Goal: Task Accomplishment & Management: Use online tool/utility

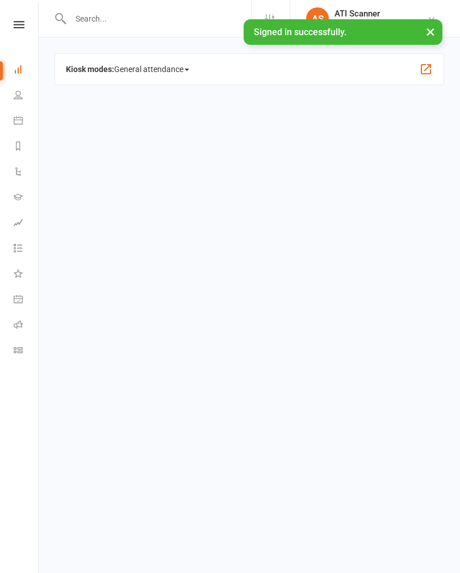
click at [18, 121] on icon at bounding box center [18, 120] width 9 height 9
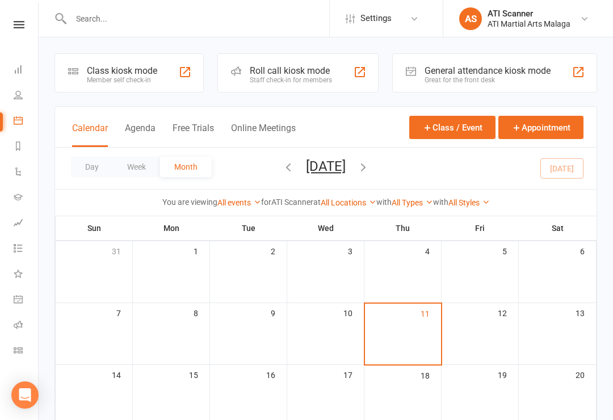
click at [459, 57] on div "General attendance kiosk mode Great for the front desk" at bounding box center [494, 72] width 205 height 39
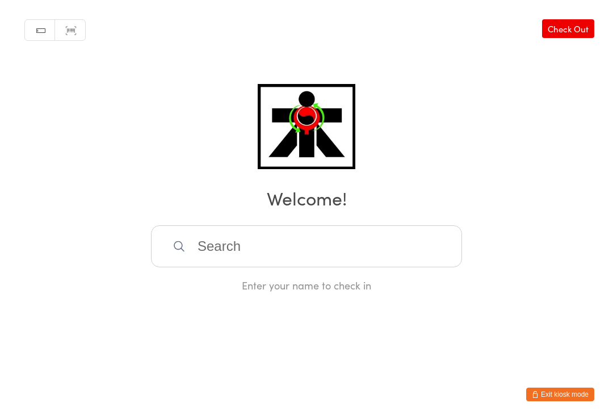
click at [224, 254] on input "search" at bounding box center [306, 246] width 311 height 42
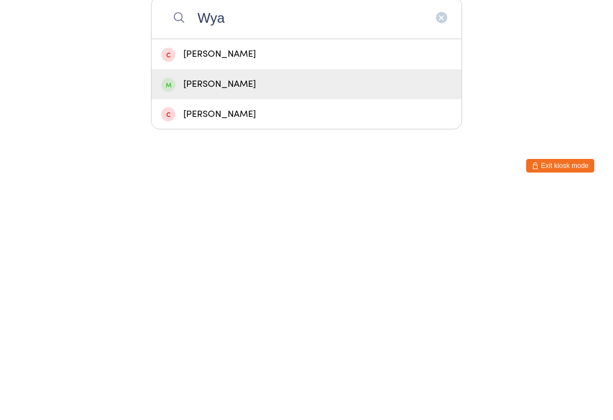
type input "Wya"
click at [227, 298] on div "Wyatt Taylor" at bounding box center [306, 313] width 310 height 30
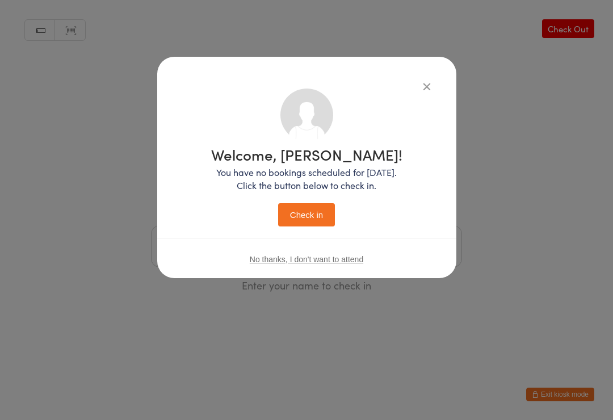
click at [432, 90] on icon "button" at bounding box center [426, 86] width 12 height 12
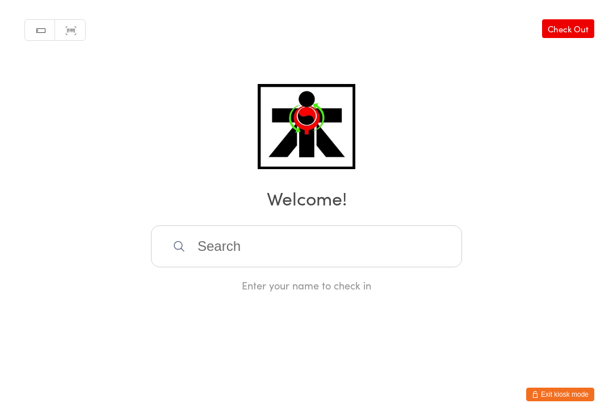
click at [336, 258] on input "search" at bounding box center [306, 246] width 311 height 42
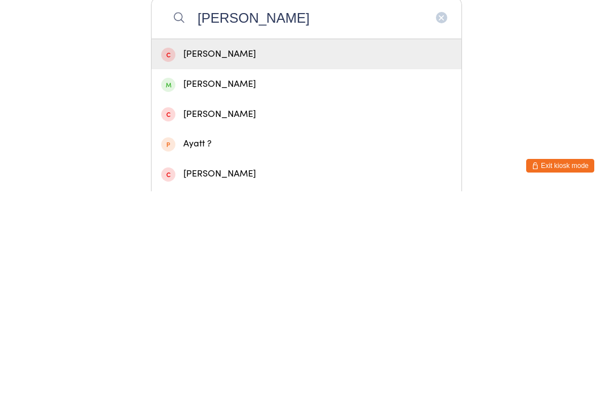
type input "Wyatt"
click at [229, 305] on div "Wyatt Taylor" at bounding box center [306, 312] width 290 height 15
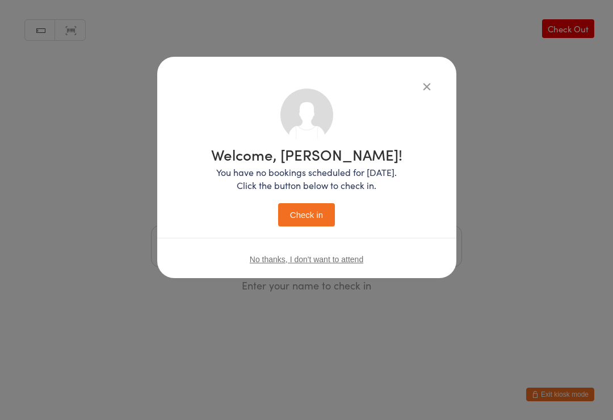
click at [310, 216] on button "Check in" at bounding box center [306, 214] width 57 height 23
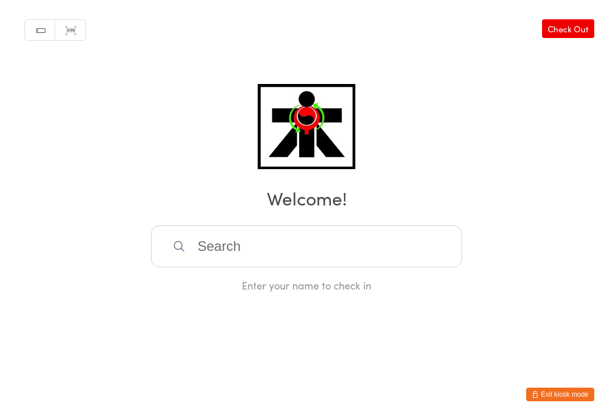
click at [280, 256] on input "search" at bounding box center [306, 246] width 311 height 42
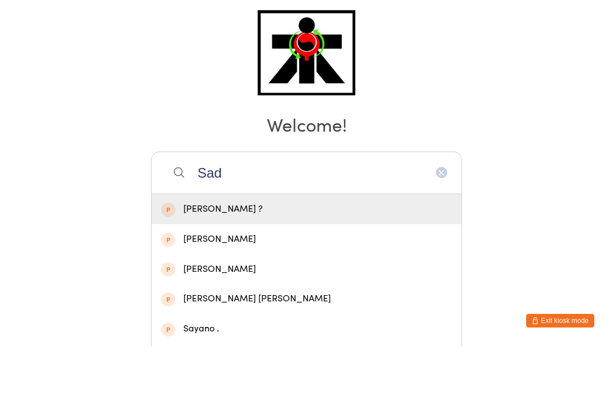
click at [269, 225] on input "Sad" at bounding box center [306, 246] width 311 height 42
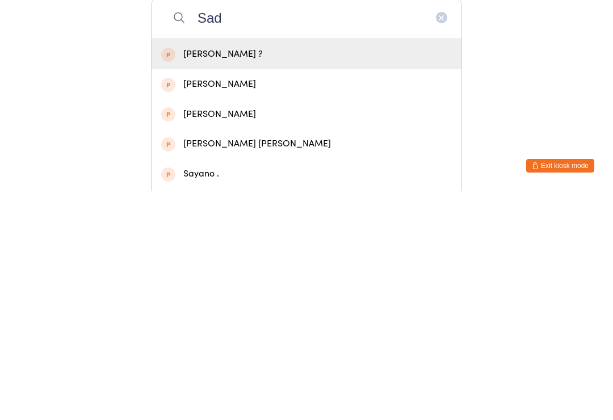
click at [431, 225] on input "Sad" at bounding box center [306, 246] width 311 height 42
type input "Sad"
click at [439, 242] on icon "button" at bounding box center [441, 246] width 9 height 9
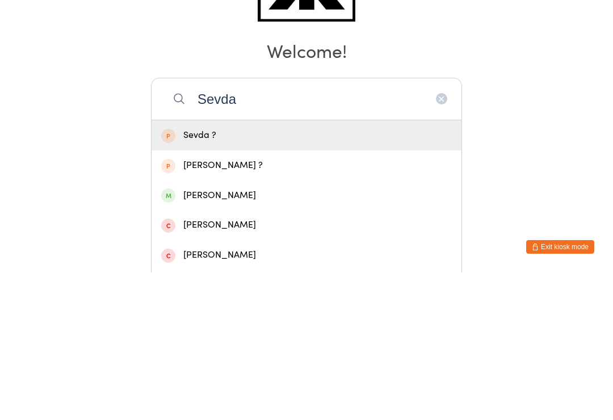
click at [461, 225] on input "Sevda" at bounding box center [306, 246] width 311 height 42
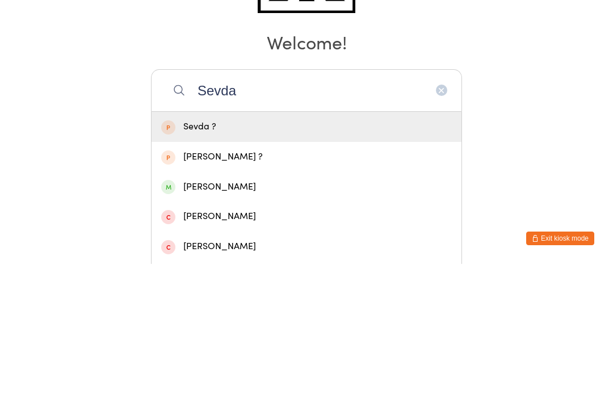
click at [440, 225] on input "Sevda" at bounding box center [306, 246] width 311 height 42
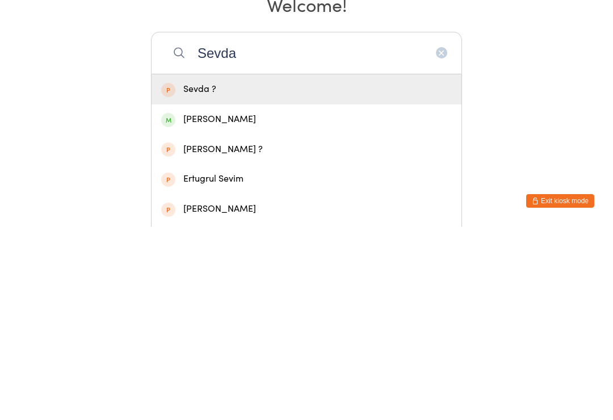
type input "Sevda"
click at [441, 241] on button "button" at bounding box center [441, 246] width 11 height 11
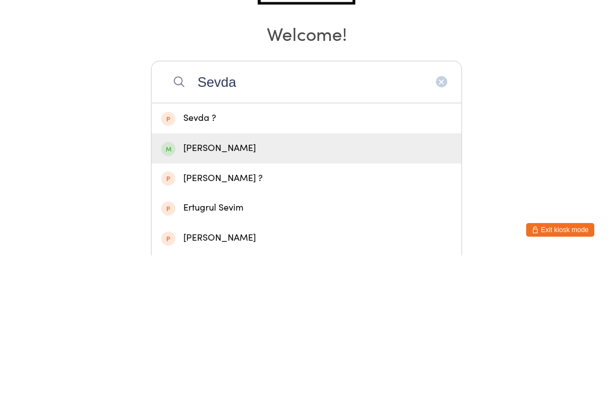
type input "Sevda"
click at [218, 305] on div "Sevda Kadic" at bounding box center [306, 312] width 290 height 15
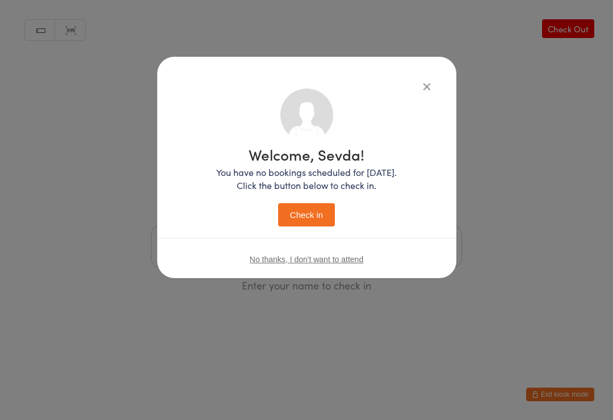
click at [294, 205] on button "Check in" at bounding box center [306, 214] width 57 height 23
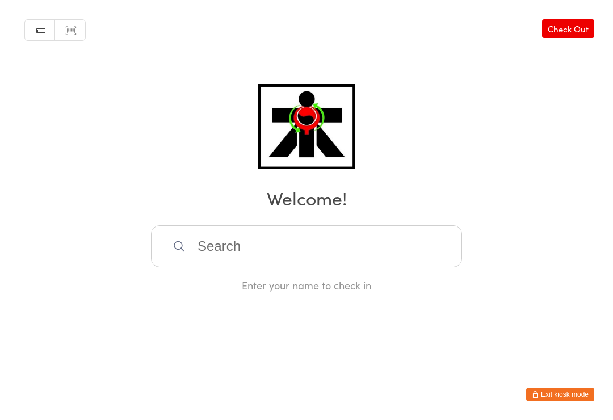
click at [171, 246] on input "search" at bounding box center [306, 246] width 311 height 42
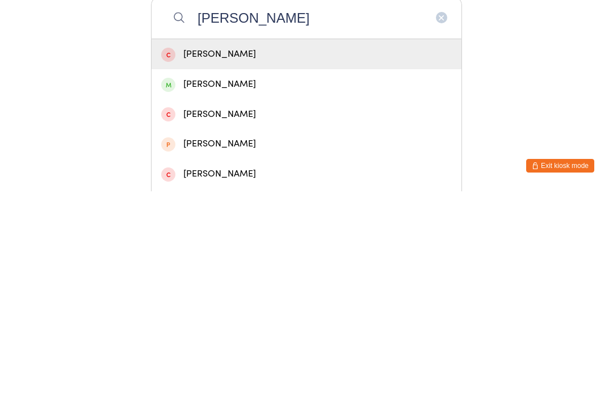
type input "Ethan nguyen"
click at [170, 306] on span at bounding box center [168, 313] width 14 height 14
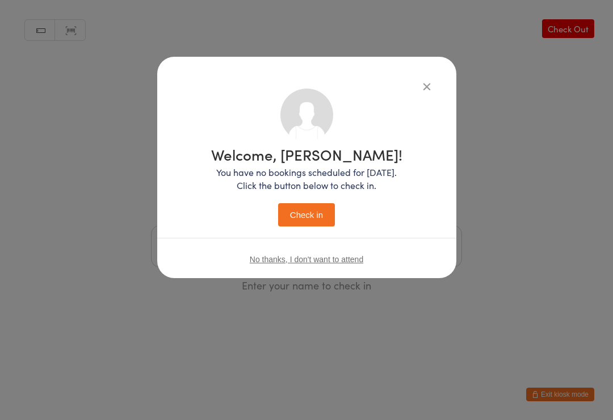
click at [301, 217] on button "Check in" at bounding box center [306, 214] width 57 height 23
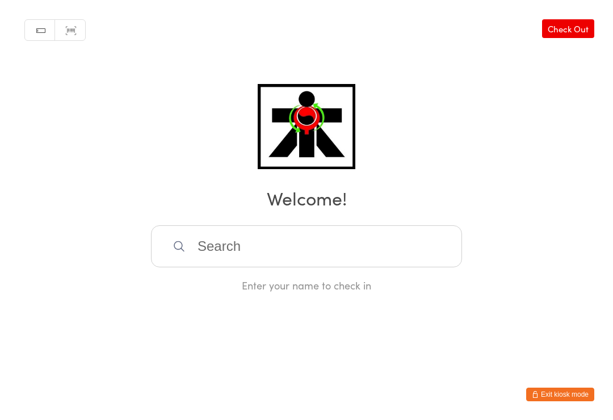
click at [300, 256] on input "search" at bounding box center [306, 246] width 311 height 42
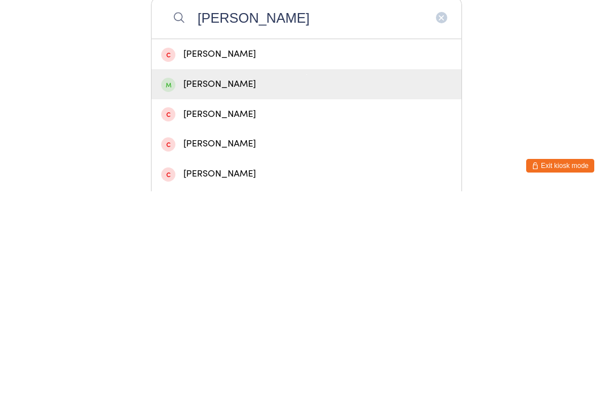
type input "Halima"
click at [231, 305] on div "Halima Bajric" at bounding box center [306, 312] width 290 height 15
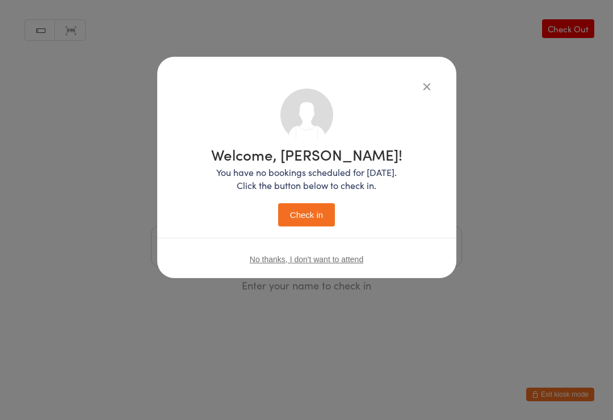
click at [299, 214] on button "Check in" at bounding box center [306, 214] width 57 height 23
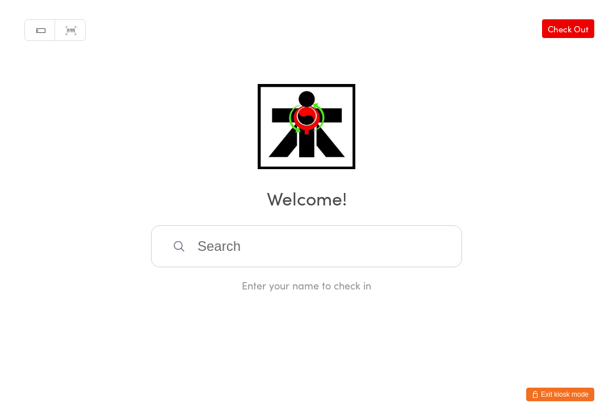
click at [209, 258] on input "search" at bounding box center [306, 246] width 311 height 42
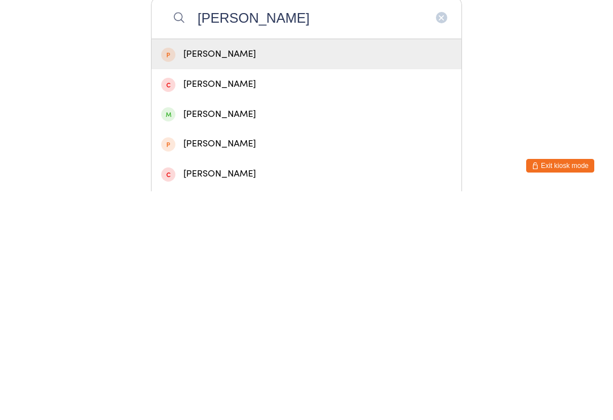
type input "Aidan"
click at [241, 335] on div "Aidan Martin" at bounding box center [306, 342] width 290 height 15
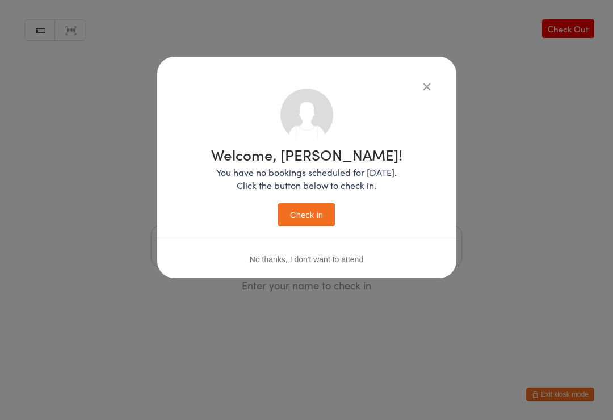
click at [307, 211] on button "Check in" at bounding box center [306, 214] width 57 height 23
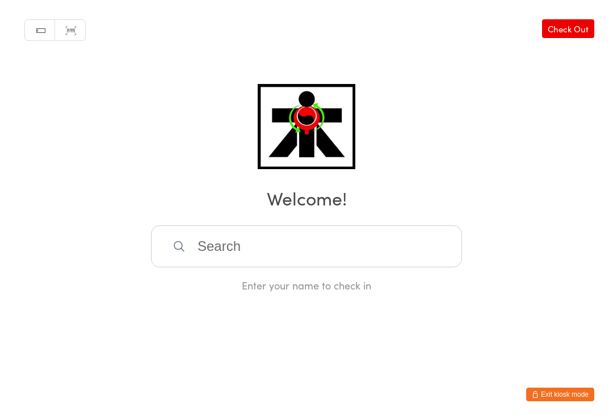
click at [224, 416] on html "You have now entered Kiosk Mode. Members will be able to check themselves in us…" at bounding box center [306, 210] width 613 height 420
click at [228, 416] on html "You have now entered Kiosk Mode. Members will be able to check themselves in us…" at bounding box center [306, 210] width 613 height 420
click at [345, 246] on input "search" at bounding box center [306, 246] width 311 height 42
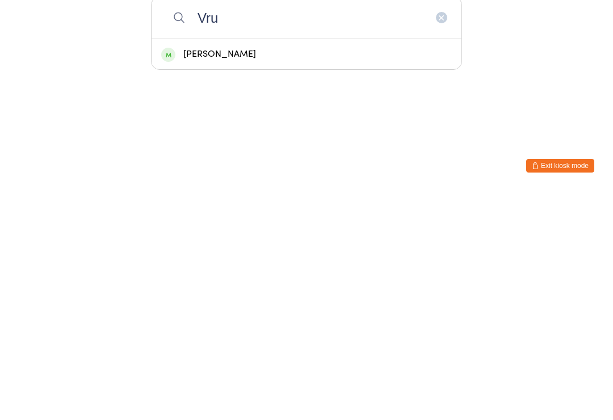
type input "Vru"
click at [222, 275] on div "Vrunda Hirani" at bounding box center [306, 282] width 290 height 15
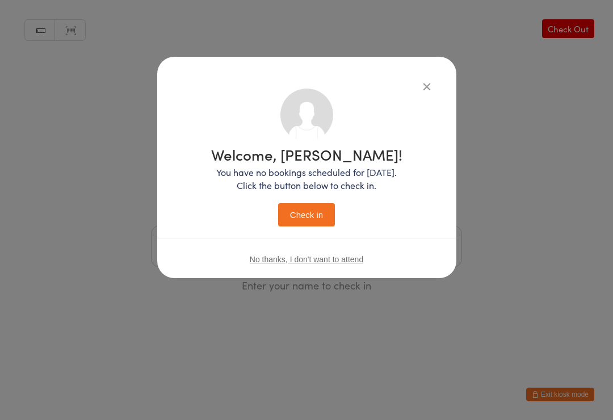
click at [314, 213] on button "Check in" at bounding box center [306, 214] width 57 height 23
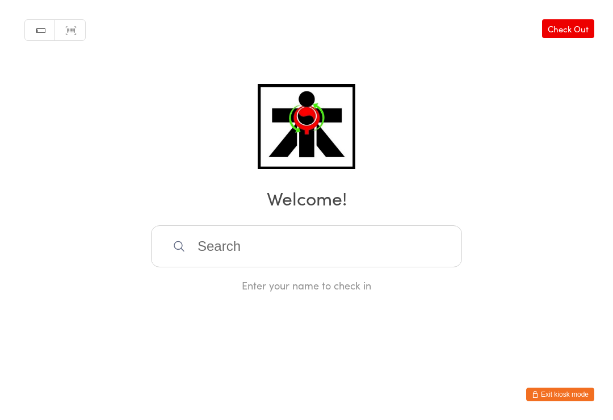
click at [166, 237] on input "search" at bounding box center [306, 246] width 311 height 42
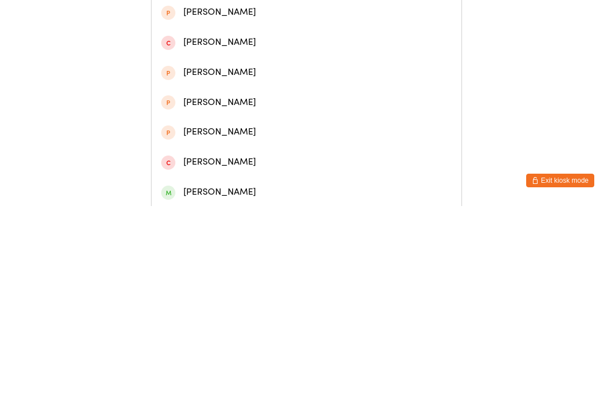
scroll to position [275, 0]
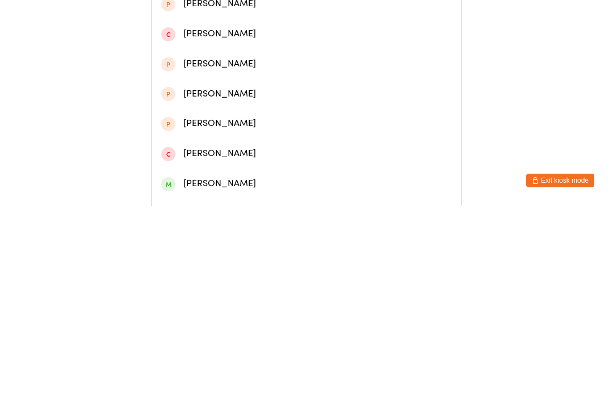
type input "Henry"
click at [217, 390] on div "Henry Wybrant" at bounding box center [306, 397] width 290 height 15
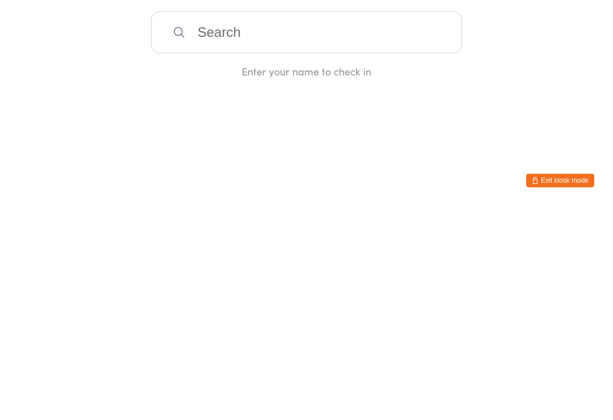
scroll to position [0, 0]
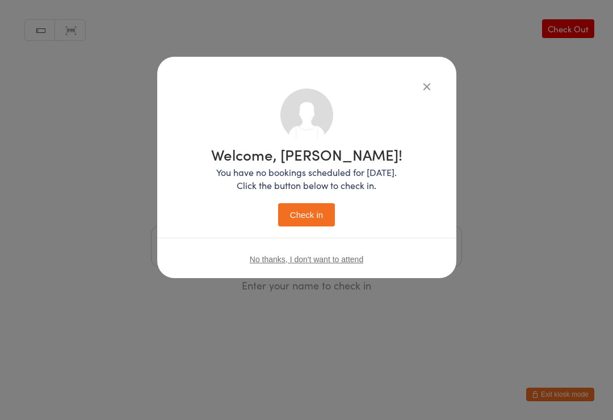
click at [315, 214] on button "Check in" at bounding box center [306, 214] width 57 height 23
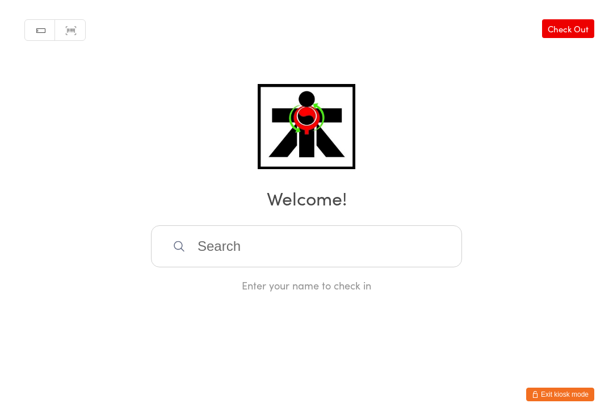
click at [390, 252] on input "search" at bounding box center [306, 246] width 311 height 42
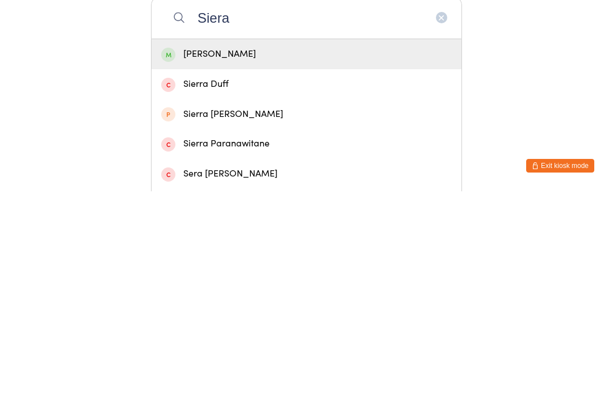
type input "Siera"
click at [170, 276] on span at bounding box center [168, 283] width 14 height 14
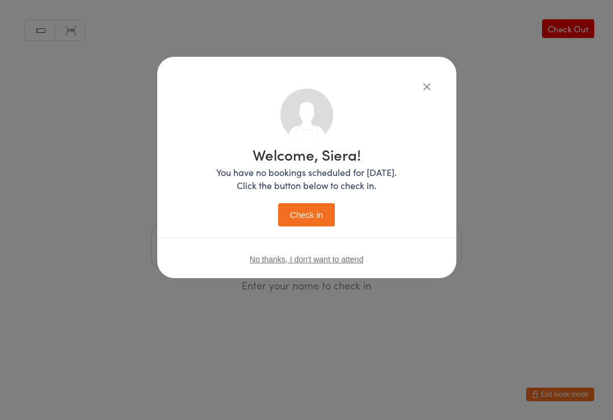
click at [329, 217] on button "Check in" at bounding box center [306, 214] width 57 height 23
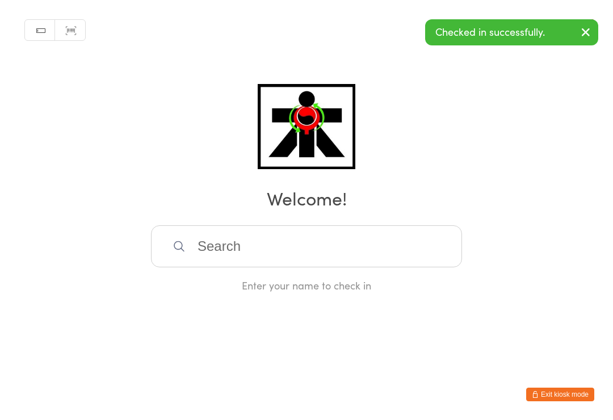
click at [314, 416] on html "You have now entered Kiosk Mode. Members will be able to check themselves in us…" at bounding box center [306, 210] width 613 height 420
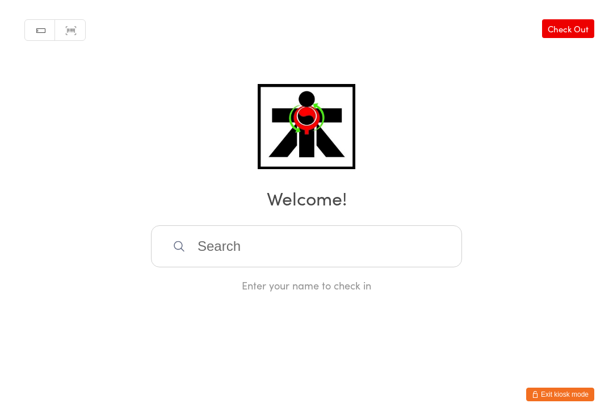
click at [193, 261] on input "search" at bounding box center [306, 246] width 311 height 42
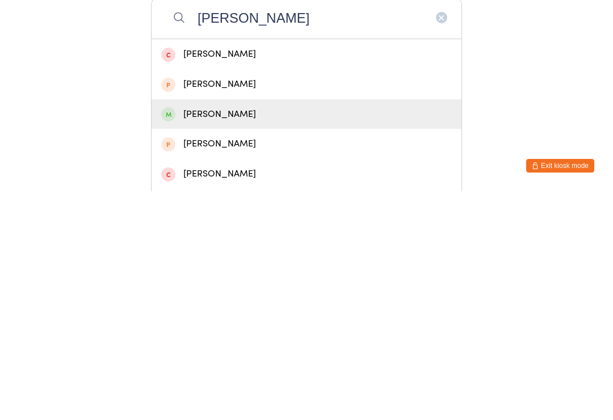
type input "Benjamin"
click at [205, 335] on div "Benjamin Tran" at bounding box center [306, 342] width 290 height 15
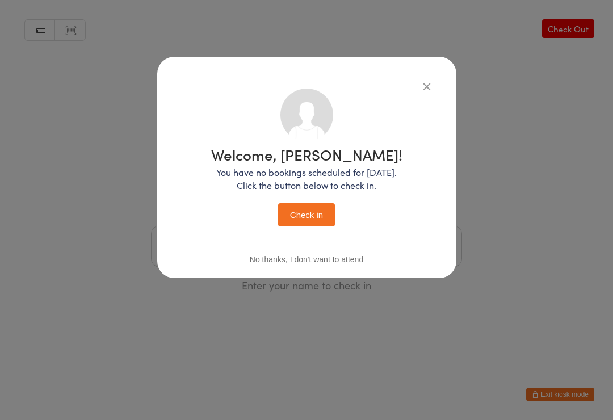
click at [311, 217] on button "Check in" at bounding box center [306, 214] width 57 height 23
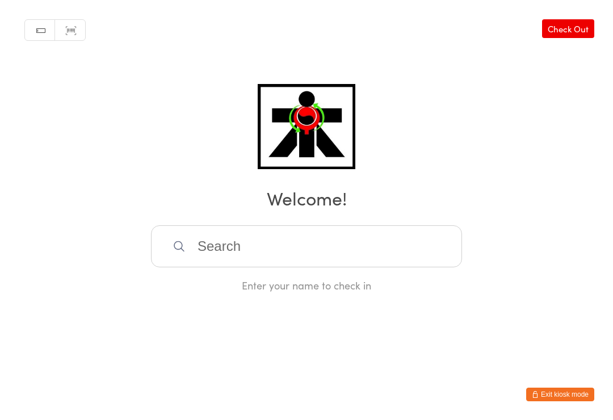
click at [223, 258] on input "search" at bounding box center [306, 246] width 311 height 42
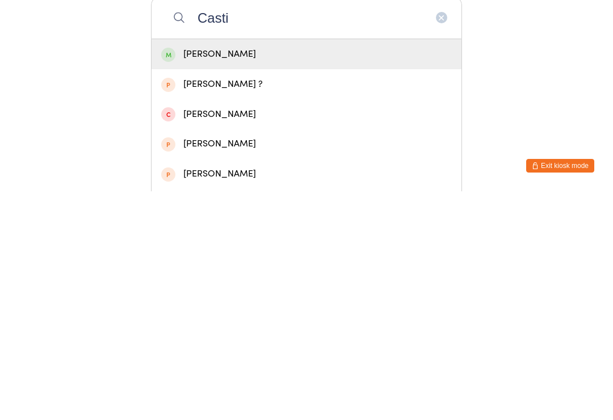
type input "Casti"
click at [263, 268] on div "Castiel Bada" at bounding box center [306, 283] width 310 height 30
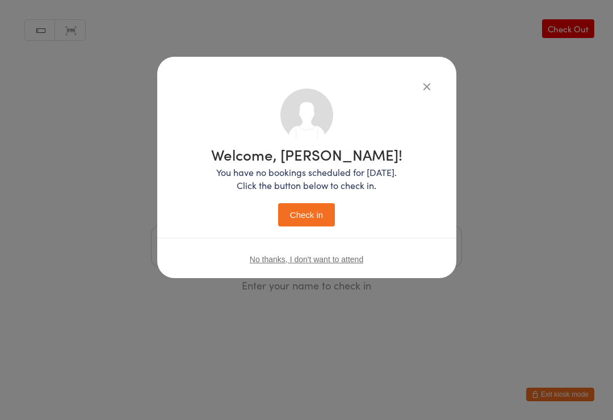
click at [309, 217] on button "Check in" at bounding box center [306, 214] width 57 height 23
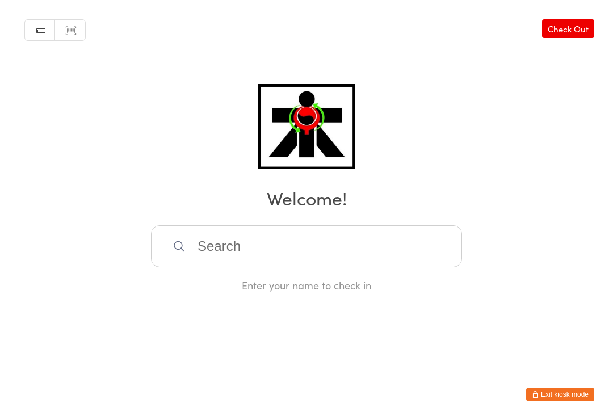
click at [409, 242] on input "search" at bounding box center [306, 246] width 311 height 42
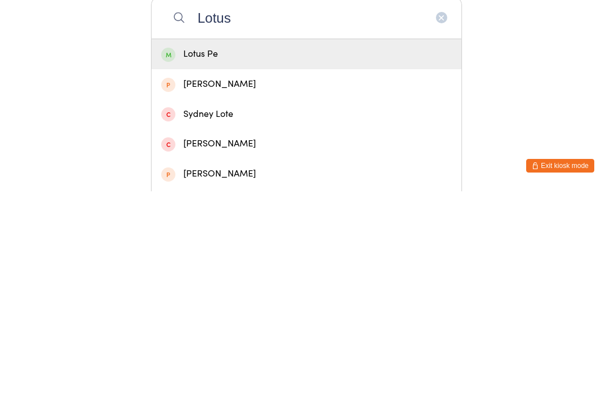
type input "Lotus"
click at [274, 275] on div "Lotus Pe" at bounding box center [306, 282] width 290 height 15
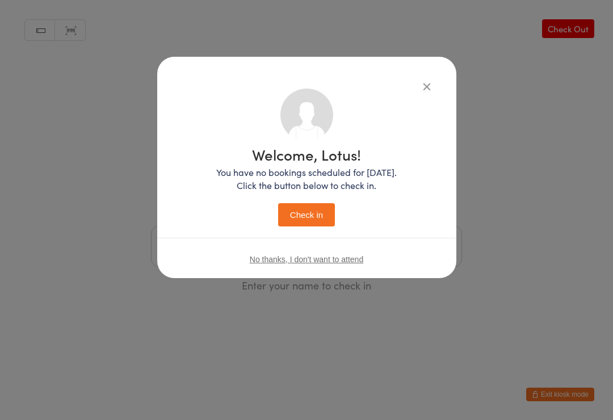
click at [319, 219] on button "Check in" at bounding box center [306, 214] width 57 height 23
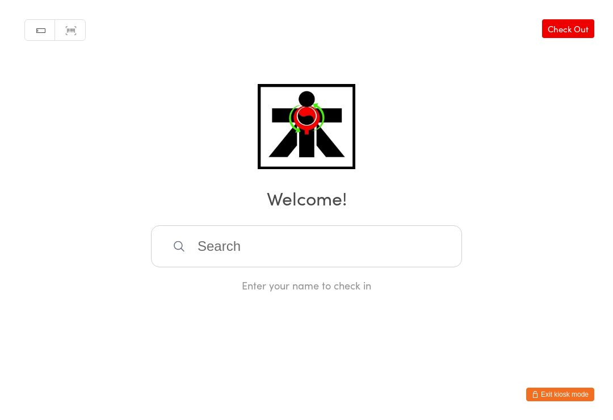
click at [283, 255] on input "search" at bounding box center [306, 246] width 311 height 42
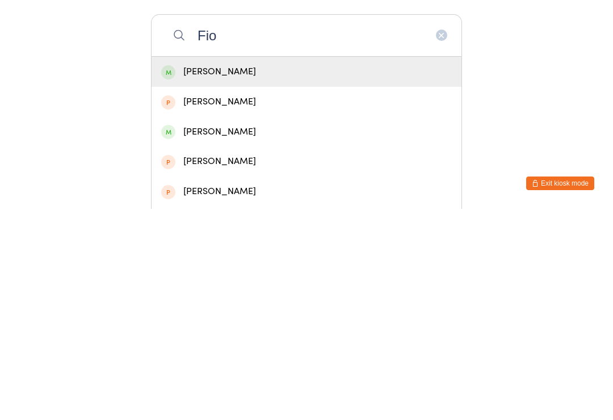
type input "Fio"
click at [222, 275] on div "Fiona Pe" at bounding box center [306, 282] width 290 height 15
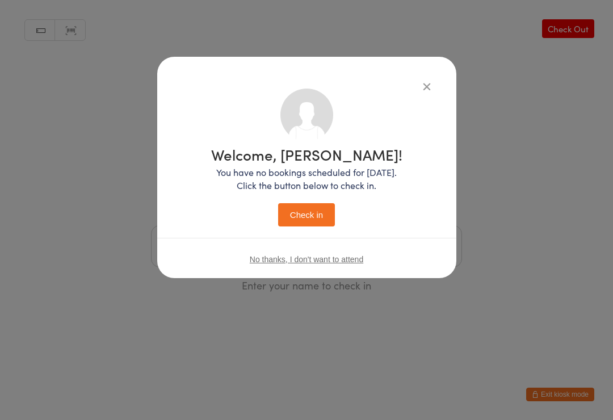
click at [305, 217] on button "Check in" at bounding box center [306, 214] width 57 height 23
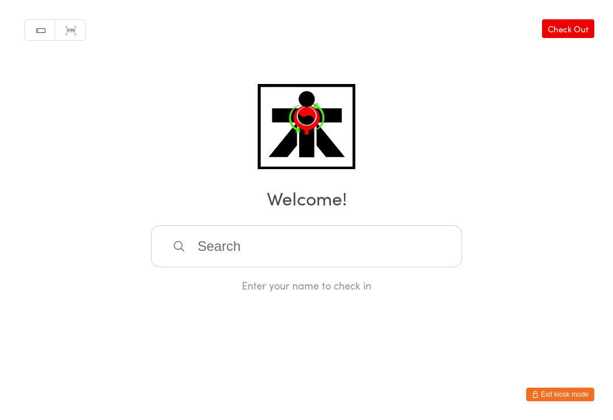
click at [231, 267] on input "search" at bounding box center [306, 246] width 311 height 42
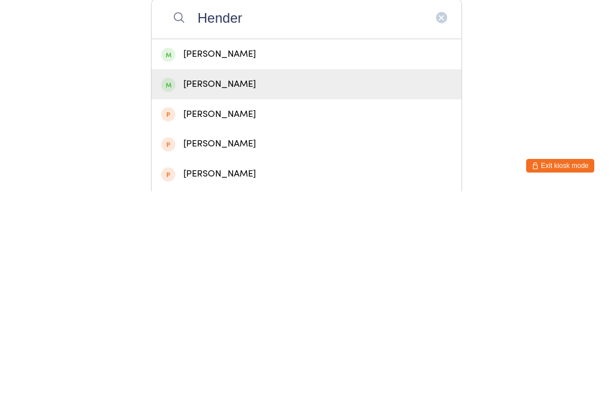
type input "Hender"
click at [235, 298] on div "Riley Henderson" at bounding box center [306, 313] width 310 height 30
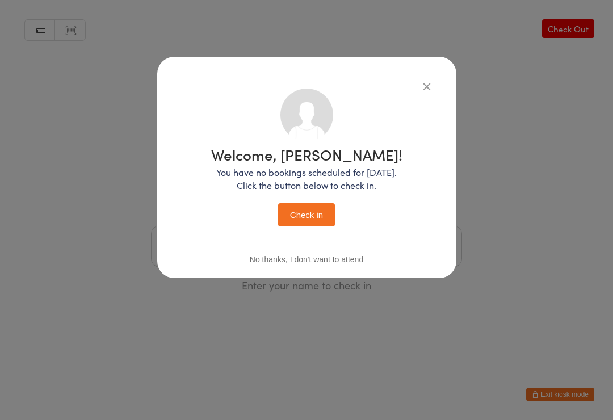
click at [302, 218] on button "Check in" at bounding box center [306, 214] width 57 height 23
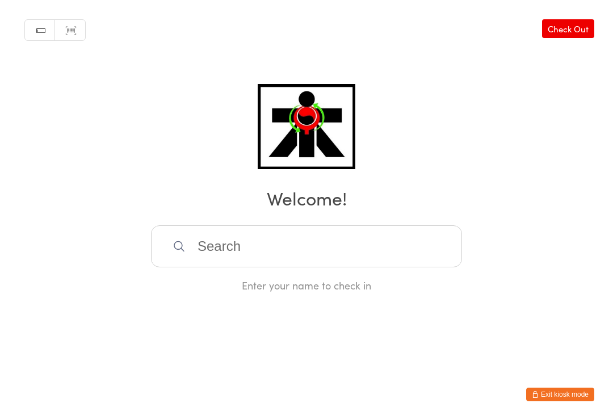
click at [380, 239] on input "search" at bounding box center [306, 246] width 311 height 42
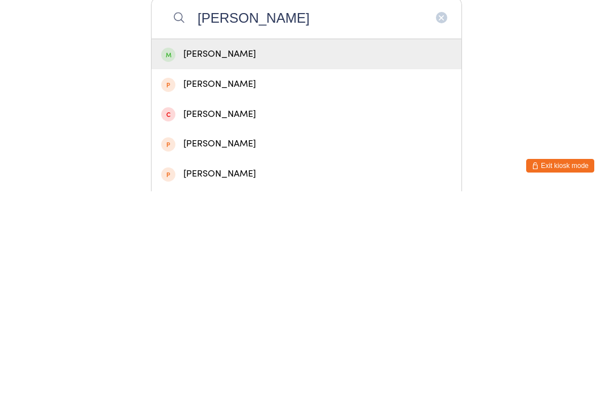
type input "Cain"
click at [302, 275] on div "Cain Knowles" at bounding box center [306, 282] width 290 height 15
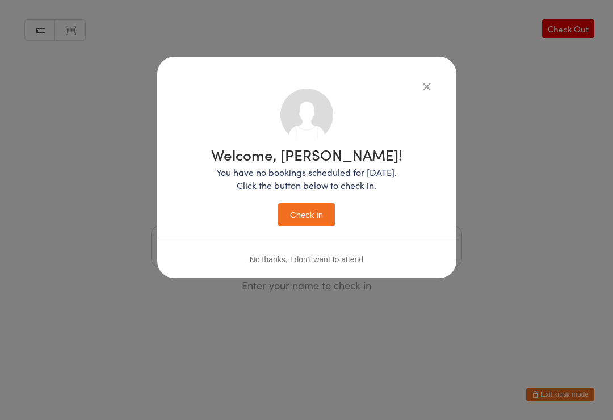
click at [310, 214] on button "Check in" at bounding box center [306, 214] width 57 height 23
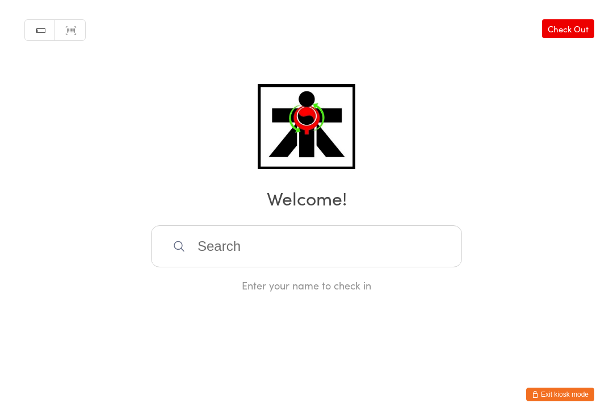
click at [416, 267] on input "search" at bounding box center [306, 246] width 311 height 42
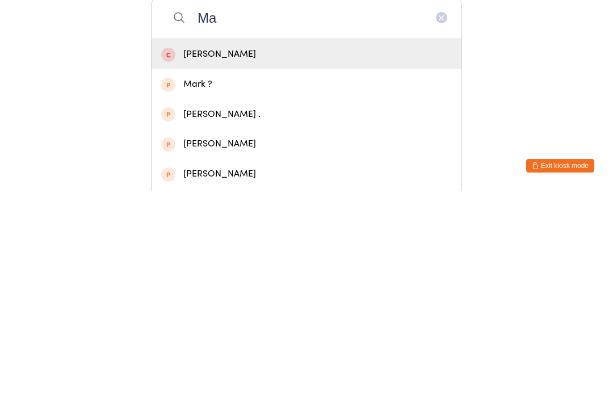
type input "M"
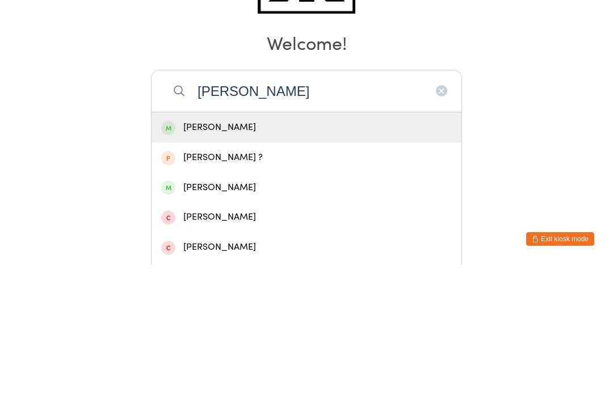
type input "Nathan lam"
click at [235, 275] on div "Nathan Lam" at bounding box center [306, 282] width 290 height 15
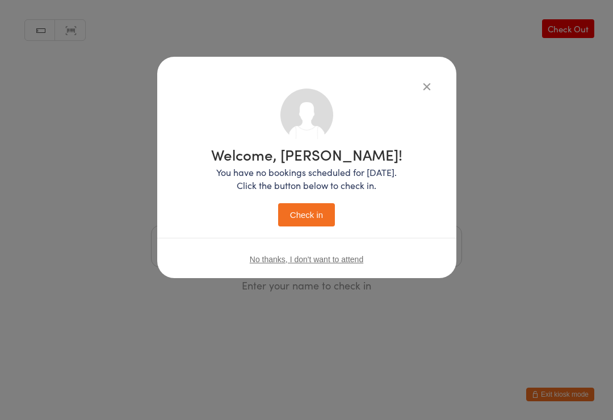
click at [322, 216] on button "Check in" at bounding box center [306, 214] width 57 height 23
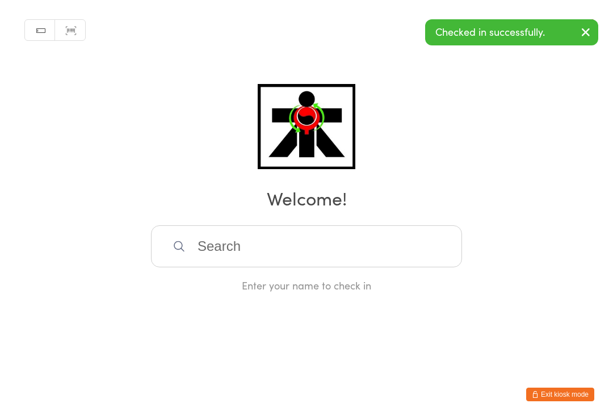
click at [588, 26] on icon "button" at bounding box center [586, 32] width 14 height 14
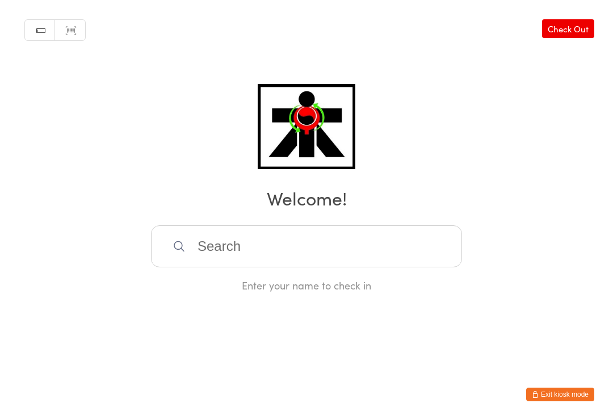
click at [247, 254] on input "search" at bounding box center [306, 246] width 311 height 42
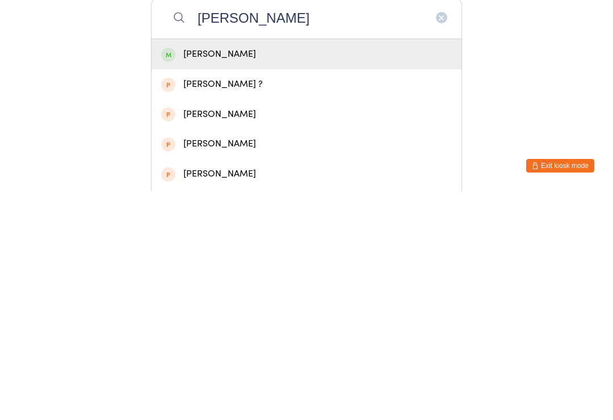
type input "Kelley"
click at [209, 275] on div "Elizabeth Kelley" at bounding box center [306, 282] width 290 height 15
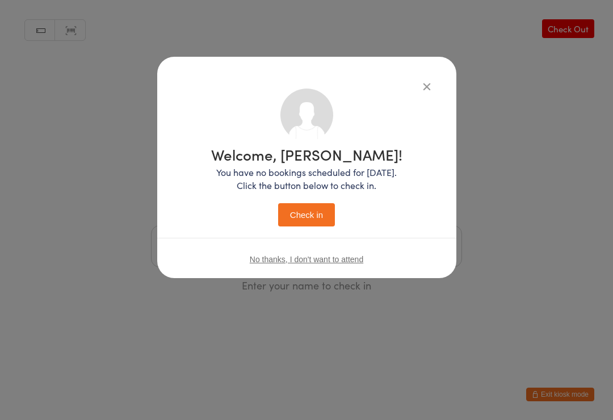
click at [300, 215] on button "Check in" at bounding box center [306, 214] width 57 height 23
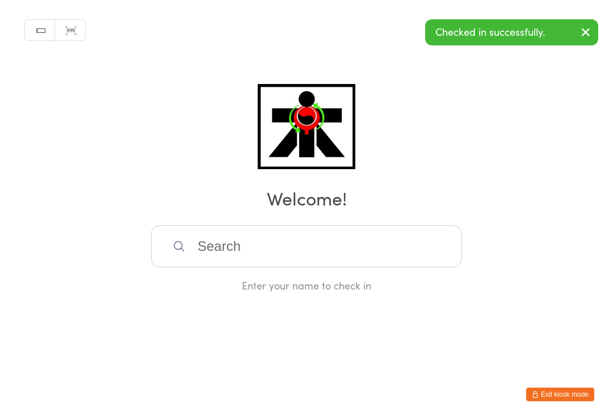
click at [414, 256] on input "search" at bounding box center [306, 246] width 311 height 42
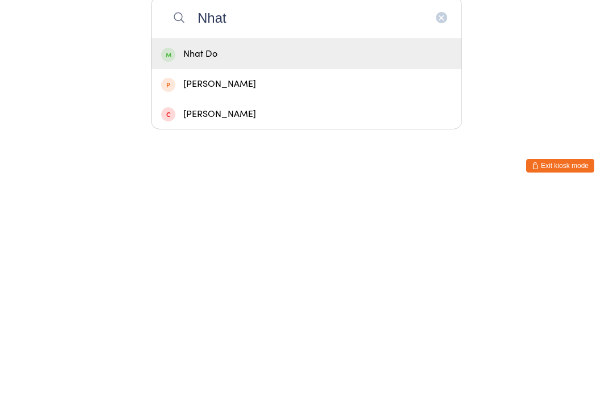
type input "Nhat"
click at [280, 275] on div "Nhat Do" at bounding box center [306, 282] width 290 height 15
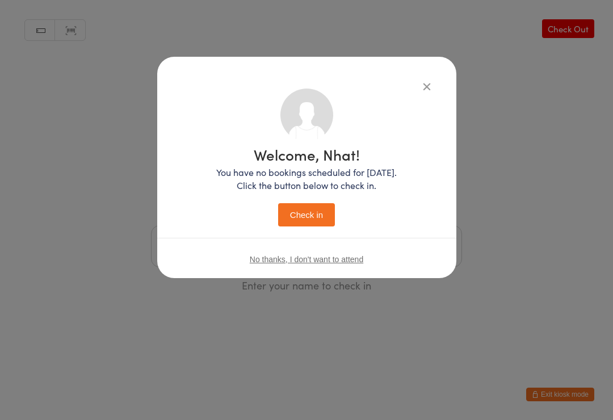
click at [311, 214] on button "Check in" at bounding box center [306, 214] width 57 height 23
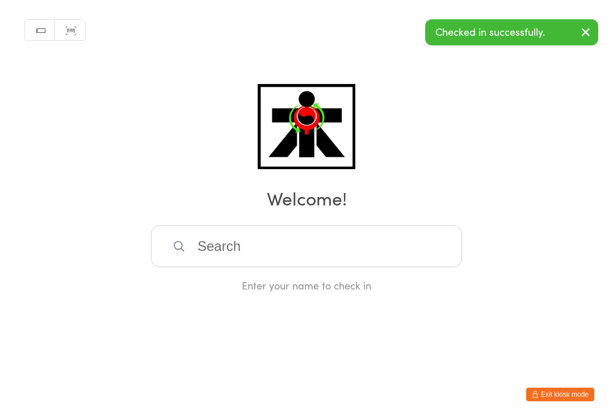
click at [277, 242] on input "search" at bounding box center [306, 246] width 311 height 42
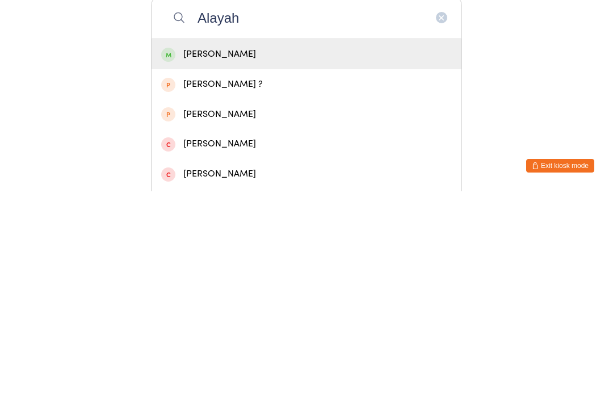
type input "Alayah"
click at [283, 275] on div "Alayah Francis" at bounding box center [306, 282] width 290 height 15
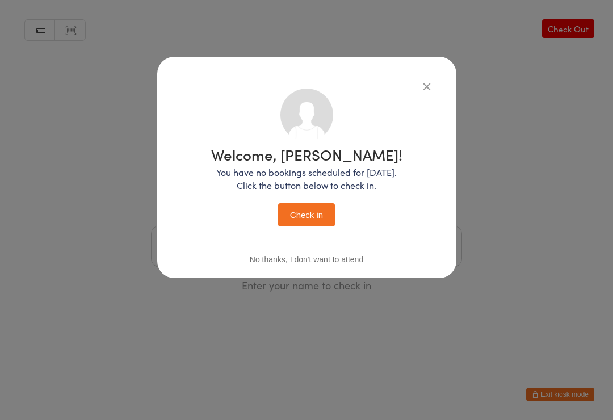
click at [322, 210] on button "Check in" at bounding box center [306, 214] width 57 height 23
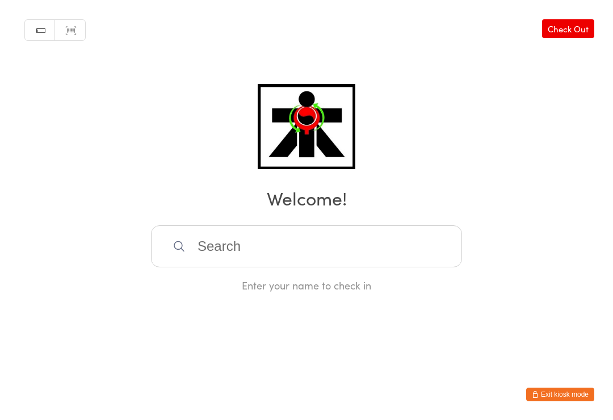
click at [212, 282] on div "Enter your name to check in" at bounding box center [306, 285] width 311 height 14
click at [189, 267] on input "search" at bounding box center [306, 246] width 311 height 42
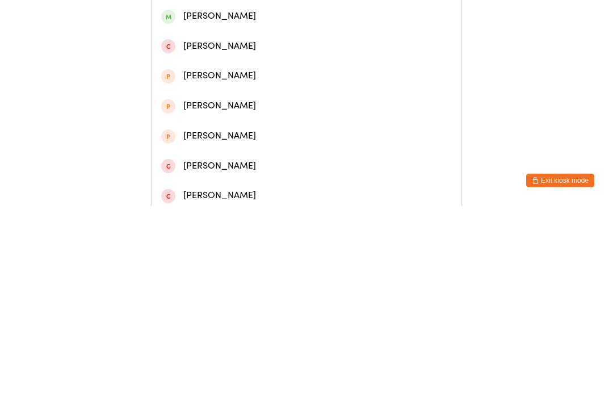
scroll to position [225, 0]
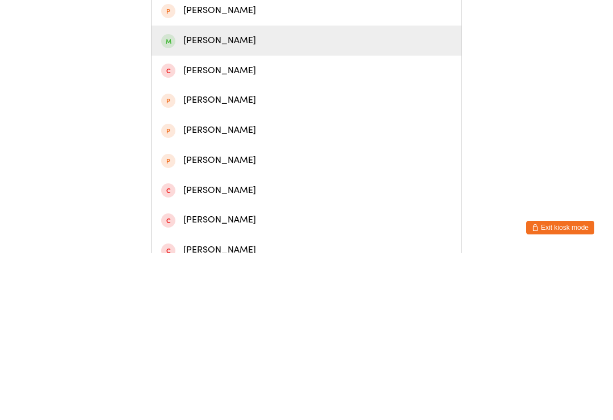
type input "Chelsea"
click at [187, 200] on div "Chelsea Truong" at bounding box center [306, 207] width 290 height 15
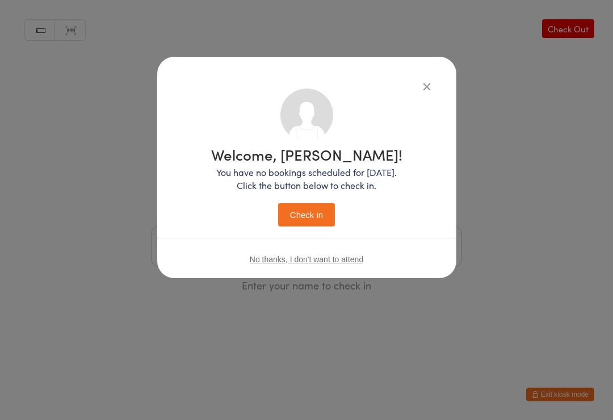
click at [300, 207] on button "Check in" at bounding box center [306, 214] width 57 height 23
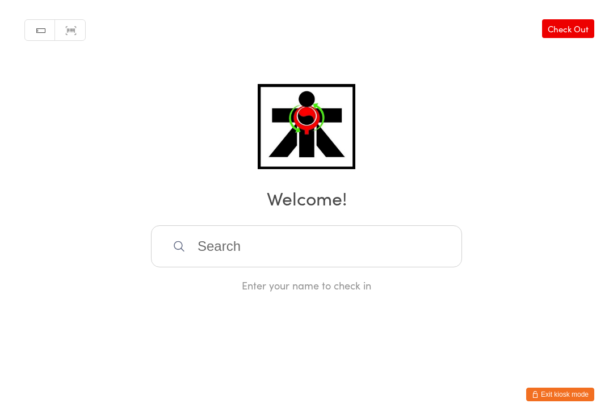
click at [150, 229] on div "Manual search Scanner input Check Out Welcome! Enter your name to check in" at bounding box center [306, 146] width 613 height 292
click at [170, 234] on input "search" at bounding box center [306, 246] width 311 height 42
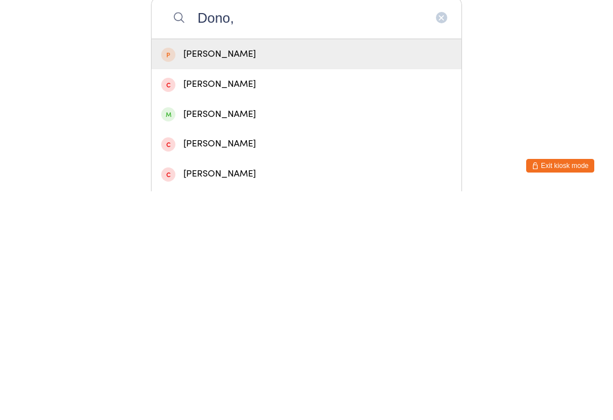
type input "Dono,"
click at [214, 335] on div "Donovan Bruce" at bounding box center [306, 342] width 290 height 15
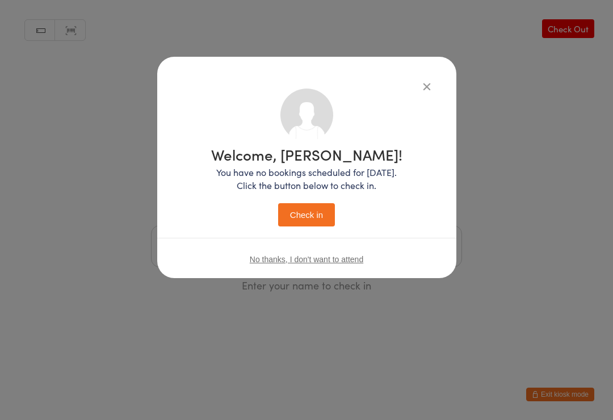
click at [299, 218] on button "Check in" at bounding box center [306, 214] width 57 height 23
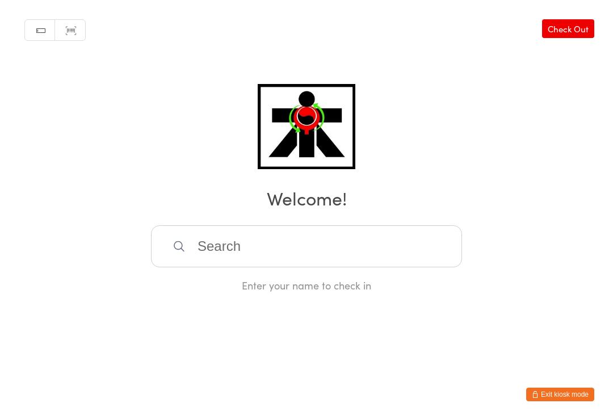
click at [380, 210] on h2 "Welcome!" at bounding box center [306, 198] width 590 height 26
click at [383, 245] on input "search" at bounding box center [306, 246] width 311 height 42
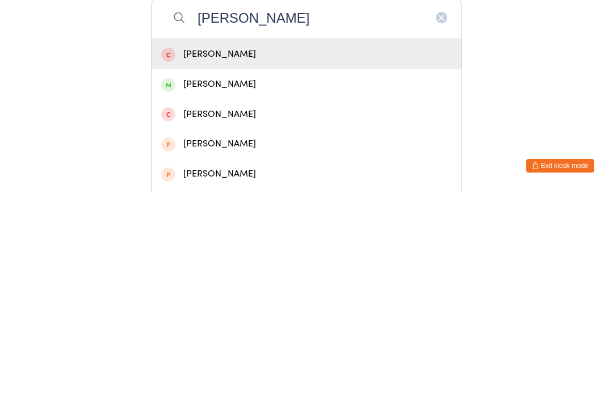
type input "Phung"
click at [184, 305] on div "David Phungsa" at bounding box center [306, 312] width 290 height 15
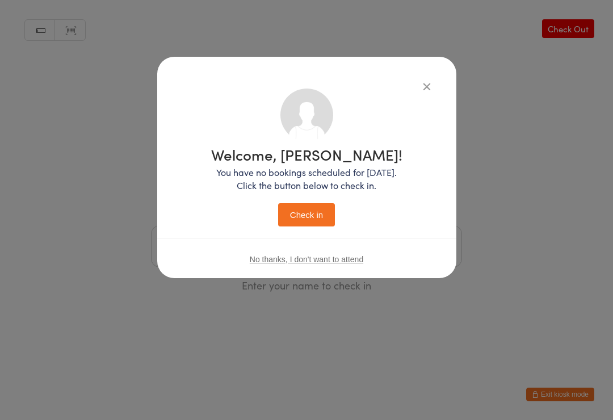
click at [317, 207] on button "Check in" at bounding box center [306, 214] width 57 height 23
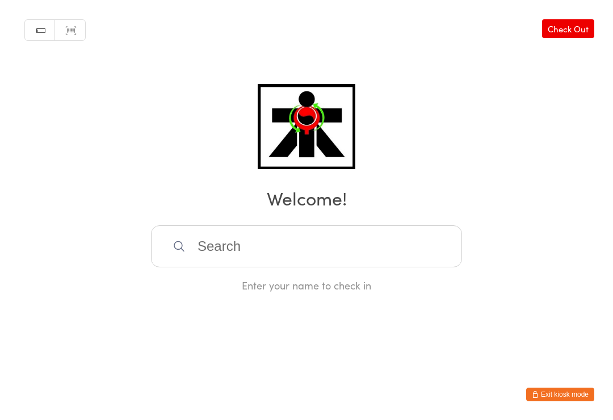
click at [213, 224] on div "Manual search Scanner input Check Out Welcome! Enter your name to check in" at bounding box center [306, 146] width 613 height 292
click at [222, 253] on input "search" at bounding box center [306, 246] width 311 height 42
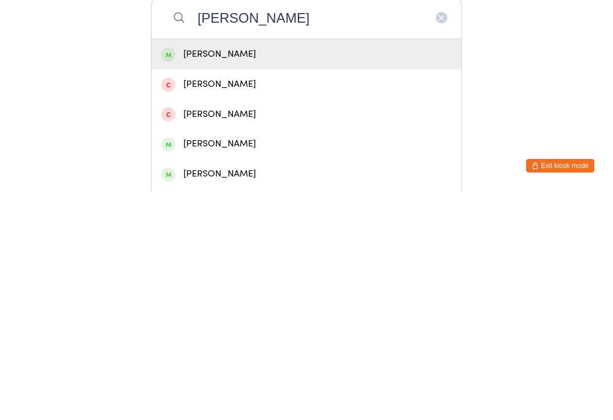
type input "Jenna hen"
click at [222, 275] on div "Jenna Henderson" at bounding box center [306, 282] width 290 height 15
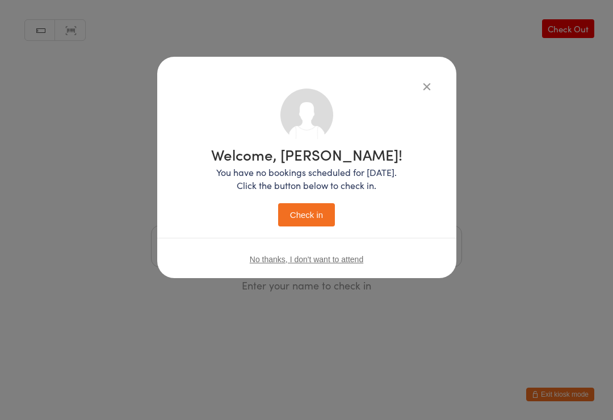
click at [298, 214] on button "Check in" at bounding box center [306, 214] width 57 height 23
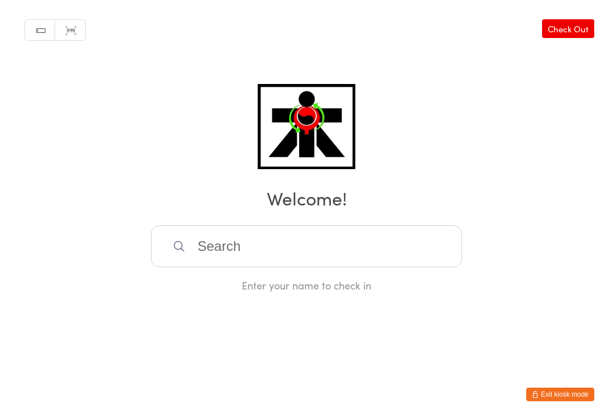
click at [310, 260] on input "search" at bounding box center [306, 246] width 311 height 42
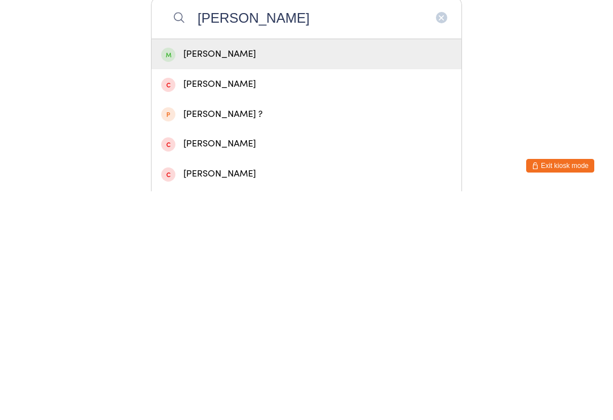
type input "Nathan uyen"
click at [288, 275] on div "Nathan Uyen" at bounding box center [306, 282] width 290 height 15
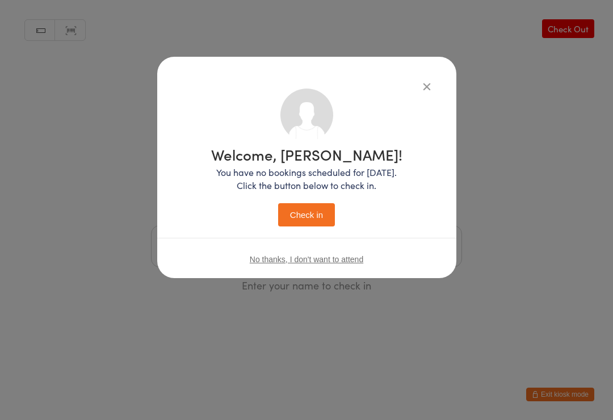
click at [311, 211] on button "Check in" at bounding box center [306, 214] width 57 height 23
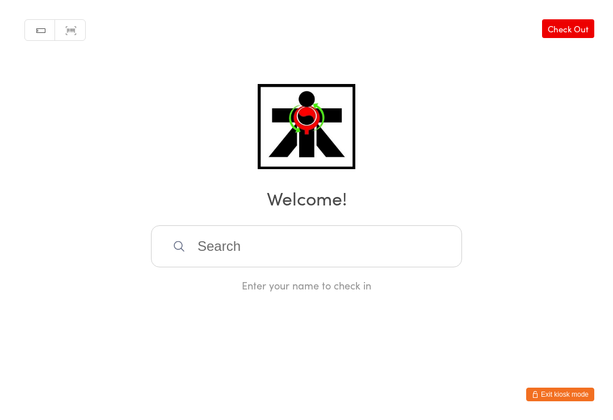
click at [171, 247] on input "search" at bounding box center [306, 246] width 311 height 42
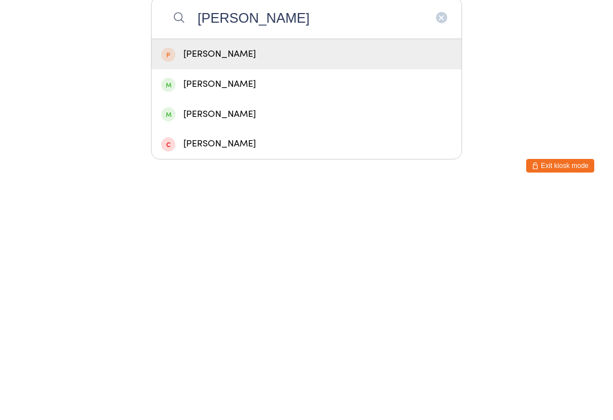
type input "Axel"
click at [193, 298] on div "Axel Hallam" at bounding box center [306, 313] width 310 height 30
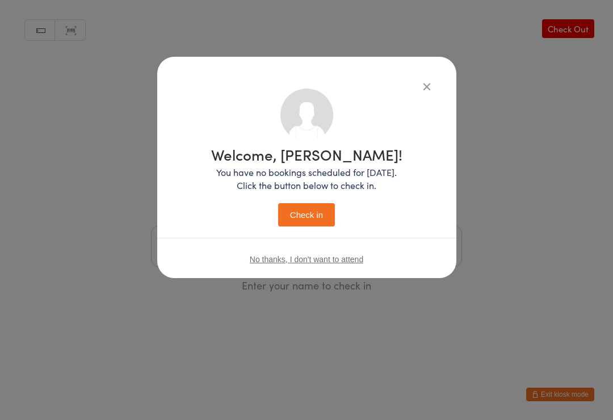
click at [298, 211] on button "Check in" at bounding box center [306, 214] width 57 height 23
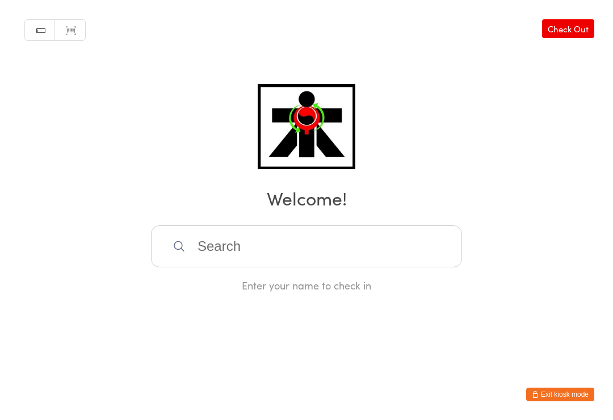
click at [175, 242] on input "search" at bounding box center [306, 246] width 311 height 42
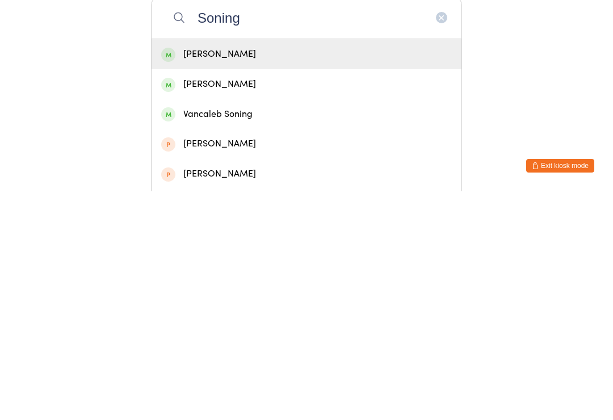
type input "Soning"
click at [182, 268] on div "Stephen Soning" at bounding box center [306, 283] width 310 height 30
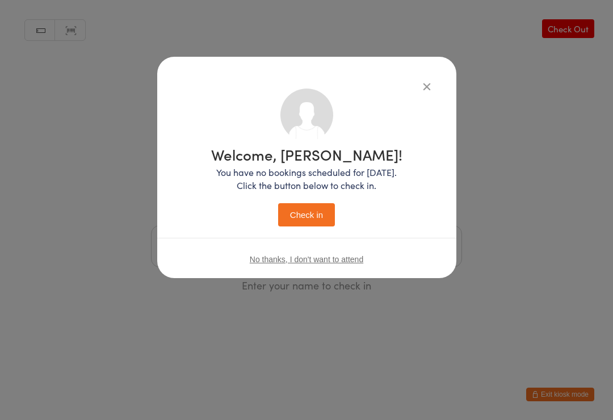
click at [294, 220] on button "Check in" at bounding box center [306, 214] width 57 height 23
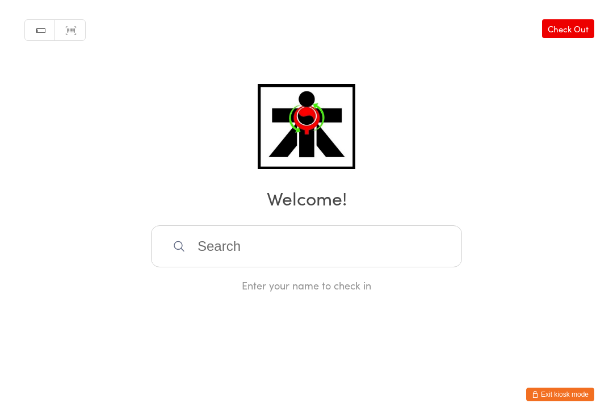
click at [391, 251] on input "search" at bounding box center [306, 246] width 311 height 42
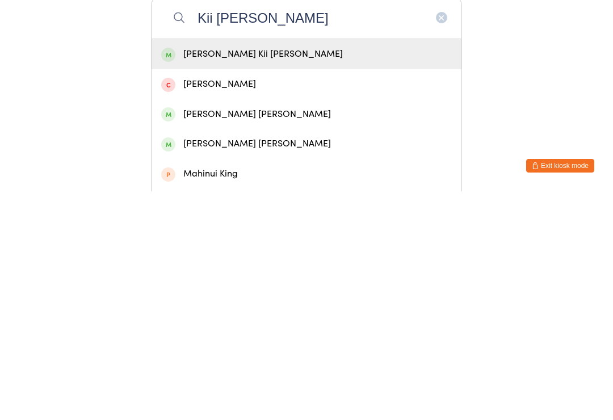
type input "Kii maung"
click at [184, 275] on div "Francis Kii Maung" at bounding box center [306, 282] width 290 height 15
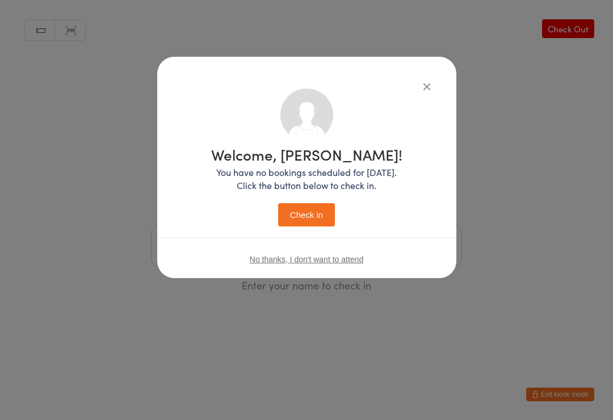
click at [289, 218] on button "Check in" at bounding box center [306, 214] width 57 height 23
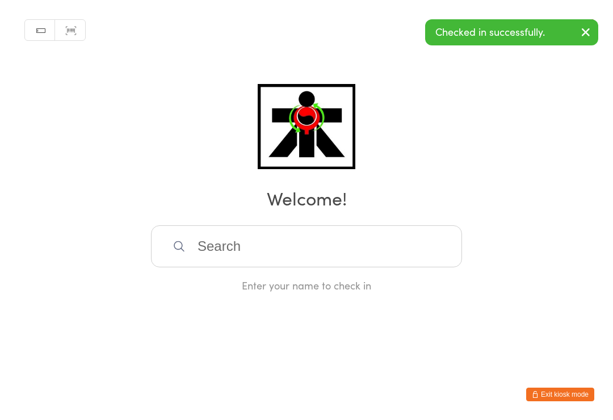
click at [240, 246] on input "search" at bounding box center [306, 246] width 311 height 42
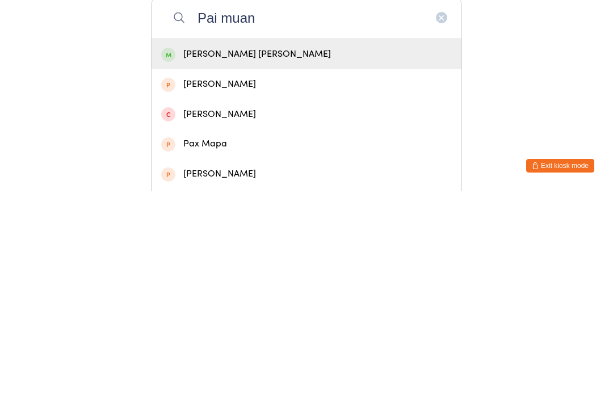
type input "Pai muan"
click at [193, 275] on div "Mary Pai Maung" at bounding box center [306, 282] width 290 height 15
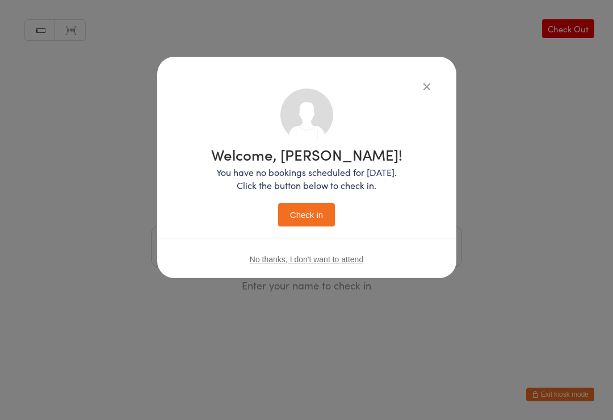
click at [320, 206] on button "Check in" at bounding box center [306, 214] width 57 height 23
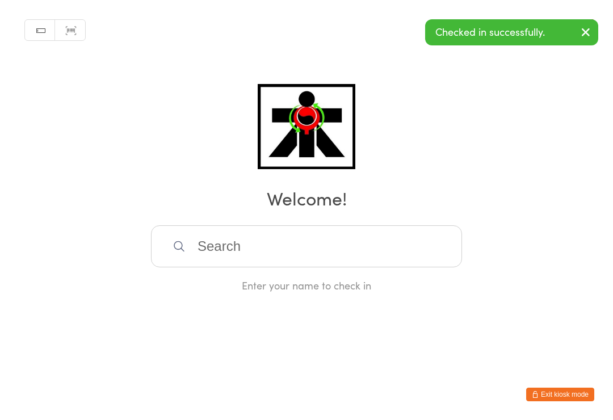
click at [336, 256] on input "search" at bounding box center [306, 246] width 311 height 42
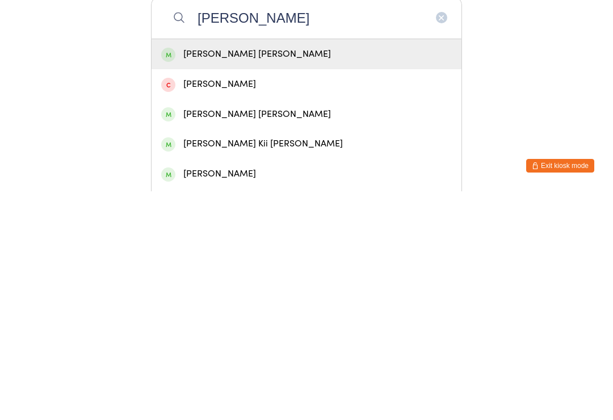
type input "Khei maung"
click at [192, 275] on div "Angela Khei Maung" at bounding box center [306, 282] width 290 height 15
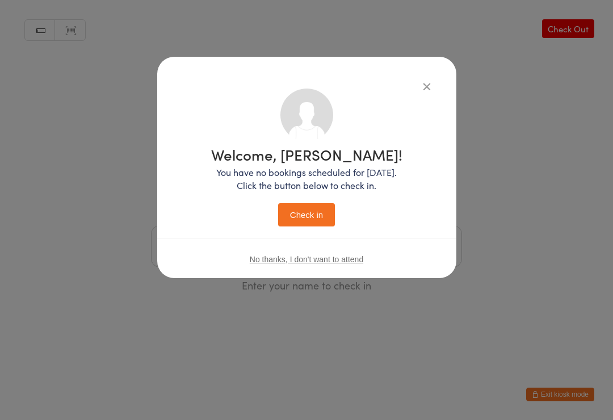
click at [293, 218] on button "Check in" at bounding box center [306, 214] width 57 height 23
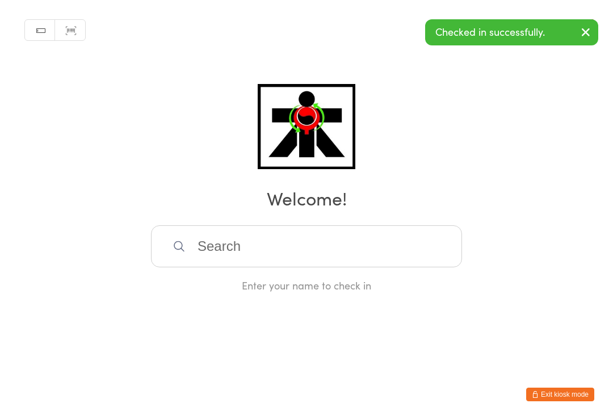
click at [329, 264] on input "search" at bounding box center [306, 246] width 311 height 42
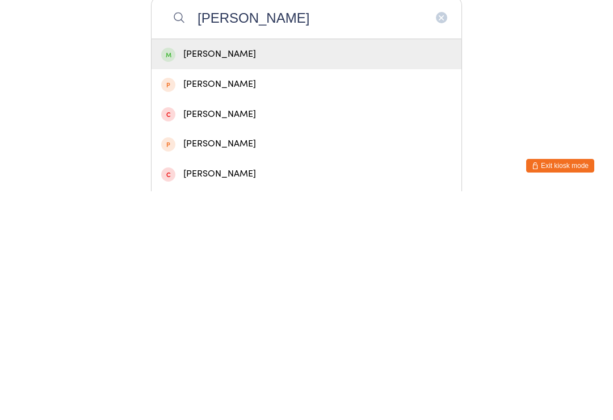
type input "Richard ngu"
click at [292, 275] on div "Richard Thanh Nguyen" at bounding box center [306, 282] width 290 height 15
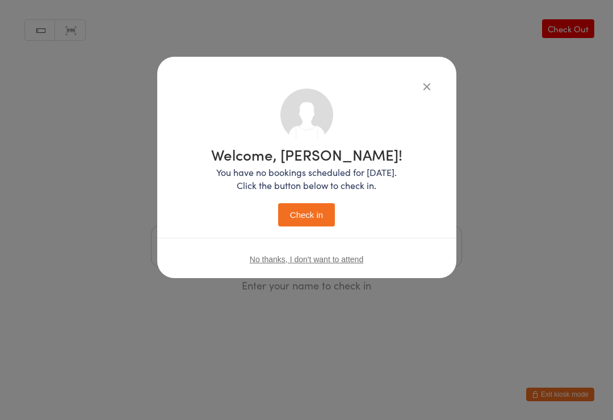
click at [302, 214] on button "Check in" at bounding box center [306, 214] width 57 height 23
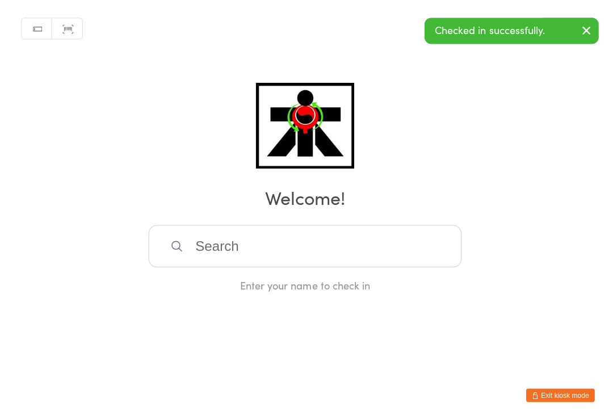
click at [428, 408] on html "You have now entered Kiosk Mode. Members will be able to check themselves in us…" at bounding box center [306, 210] width 613 height 420
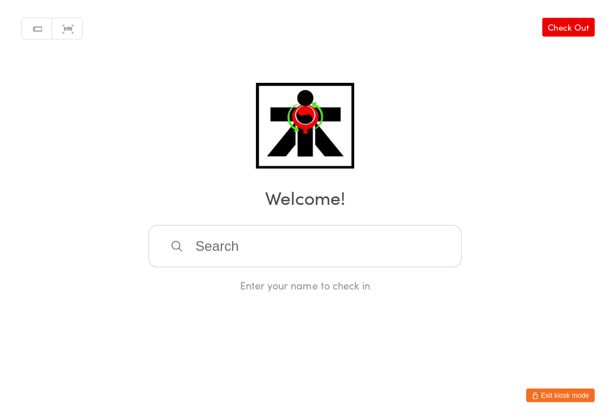
click at [602, 408] on footer "Exit kiosk mode" at bounding box center [601, 413] width 23 height 11
click at [606, 411] on footer "Exit kiosk mode" at bounding box center [601, 413] width 23 height 11
click at [608, 411] on footer "Exit kiosk mode" at bounding box center [601, 413] width 23 height 11
click at [313, 250] on input "search" at bounding box center [306, 246] width 311 height 42
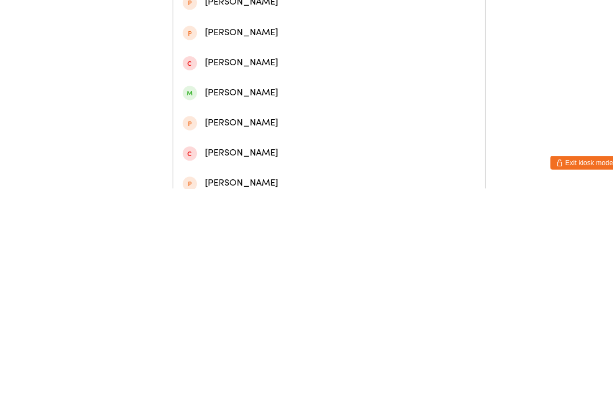
scroll to position [138, 0]
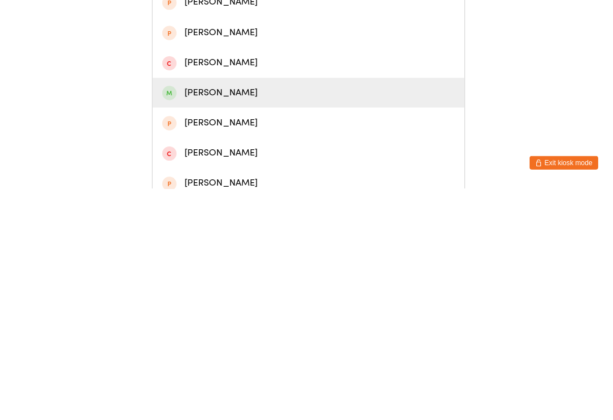
type input "Amir"
click at [262, 317] on div "Amir Livnjak" at bounding box center [306, 324] width 290 height 15
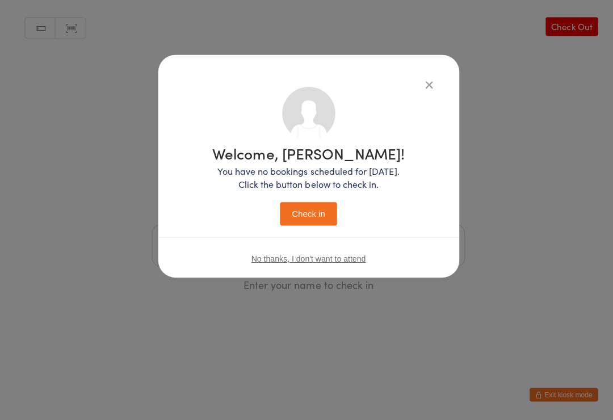
click at [290, 210] on button "Check in" at bounding box center [306, 214] width 57 height 23
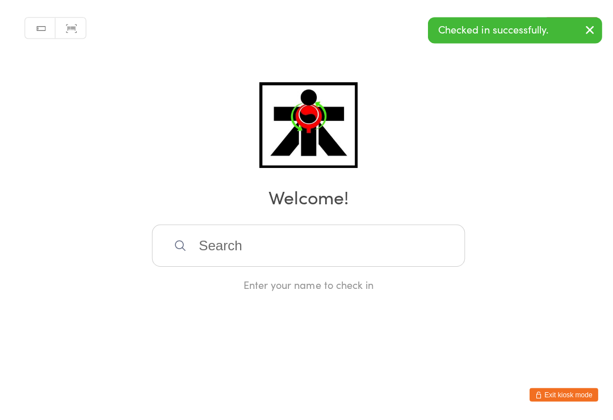
click at [348, 397] on html "You have now entered Kiosk Mode. Members will be able to check themselves in us…" at bounding box center [306, 210] width 613 height 420
click at [206, 226] on input "search" at bounding box center [306, 246] width 311 height 42
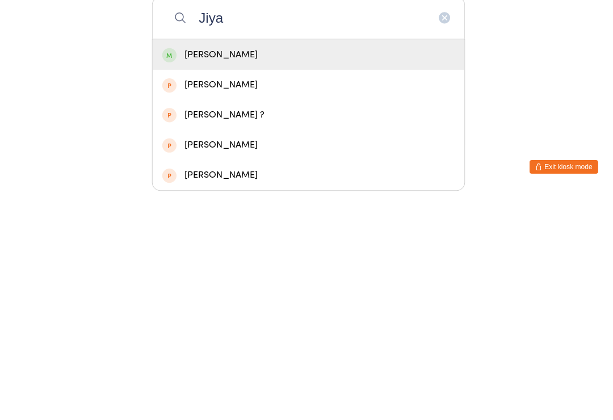
type input "Jiya"
click at [205, 275] on div "Jiya Dave" at bounding box center [306, 282] width 290 height 15
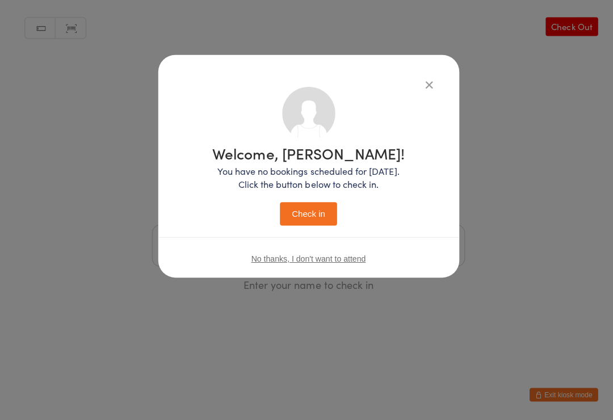
click at [309, 191] on div "Welcome, Jiya! You have no bookings scheduled for today. Click the button below…" at bounding box center [306, 186] width 191 height 79
click at [305, 205] on button "Check in" at bounding box center [306, 214] width 57 height 23
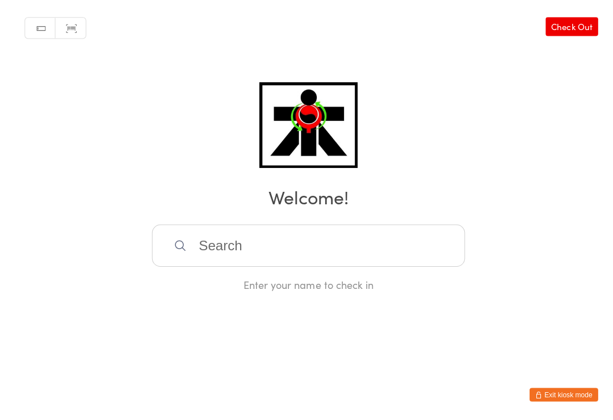
click at [254, 244] on input "search" at bounding box center [306, 246] width 311 height 42
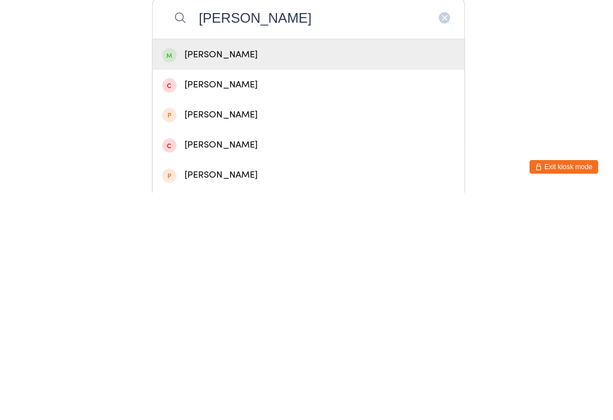
type input "Putin"
click at [309, 275] on div "Putin Huynh" at bounding box center [306, 282] width 290 height 15
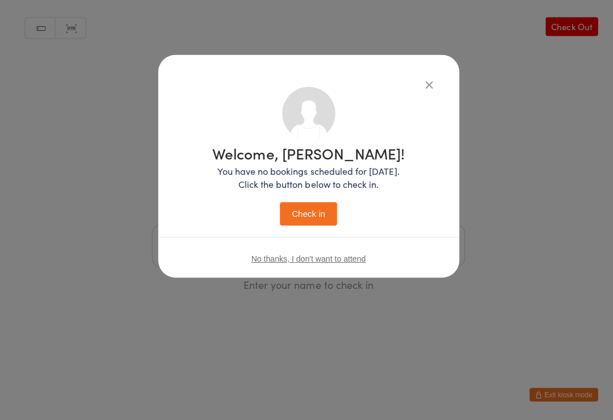
click at [315, 224] on button "Check in" at bounding box center [306, 214] width 57 height 23
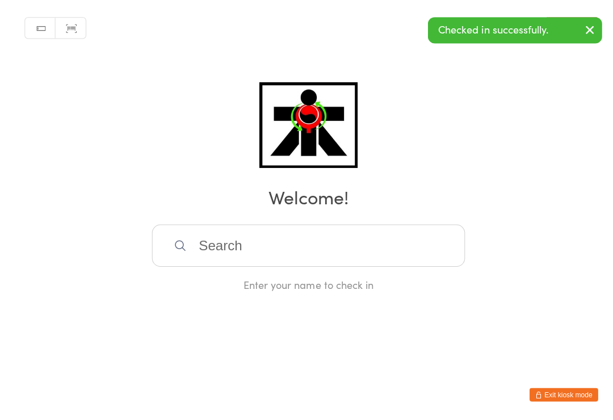
click at [321, 237] on input "search" at bounding box center [306, 246] width 311 height 42
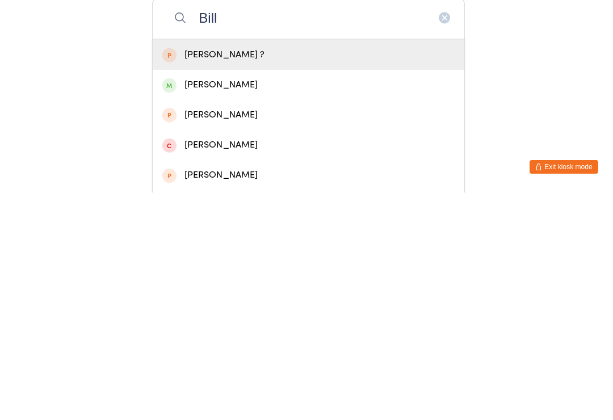
type input "Bill"
click at [283, 305] on div "Bill Huynh" at bounding box center [306, 312] width 290 height 15
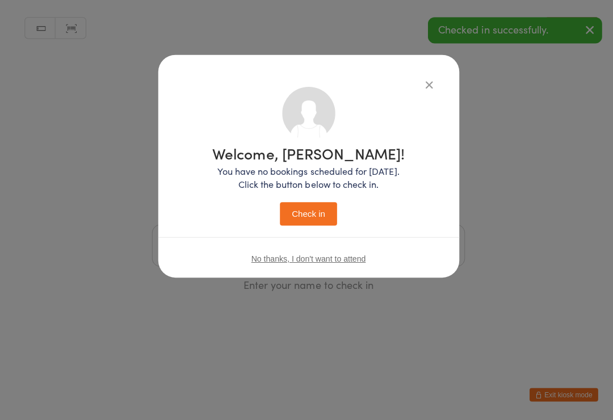
click at [318, 210] on button "Check in" at bounding box center [306, 214] width 57 height 23
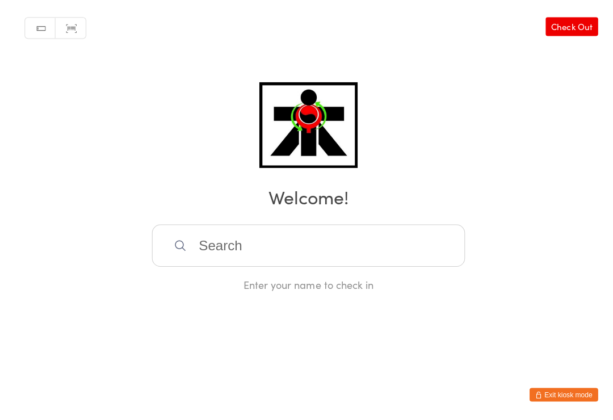
click at [407, 253] on input "search" at bounding box center [306, 246] width 311 height 42
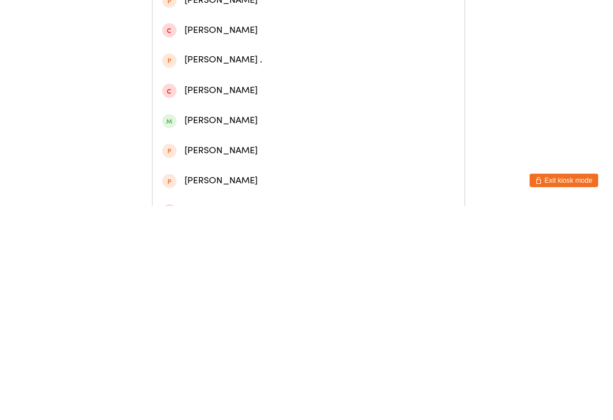
scroll to position [99, 0]
type input "Catherine"
click at [268, 326] on div "Catherine Pam Maung" at bounding box center [306, 333] width 290 height 15
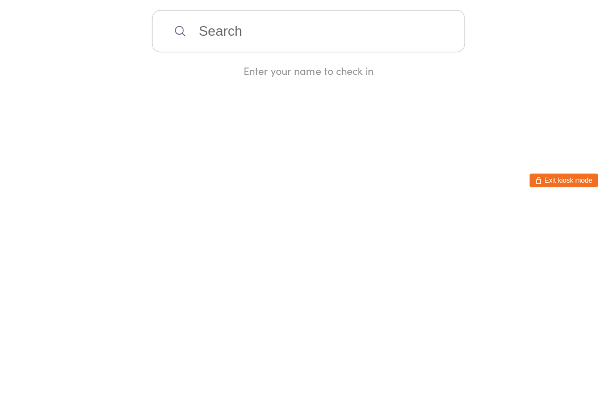
scroll to position [0, 0]
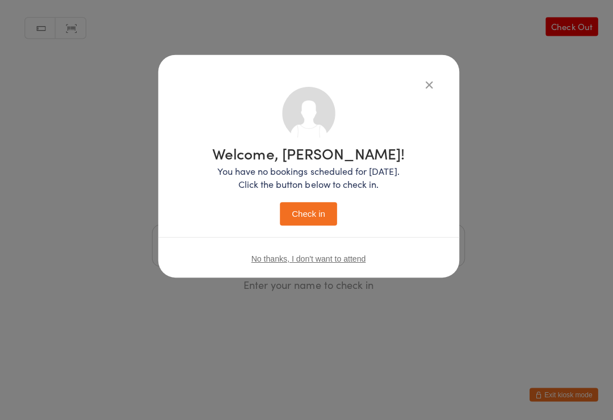
click at [309, 213] on button "Check in" at bounding box center [306, 214] width 57 height 23
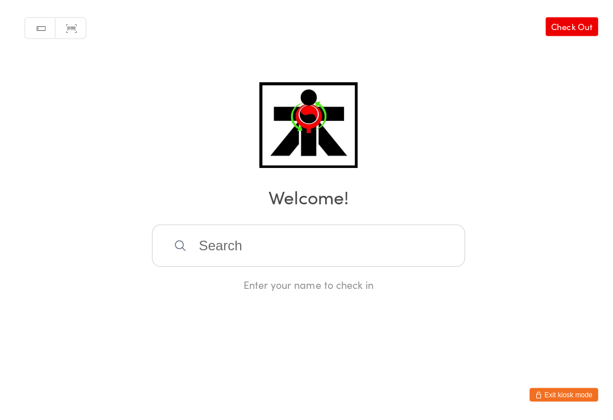
click at [245, 246] on input "search" at bounding box center [306, 246] width 311 height 42
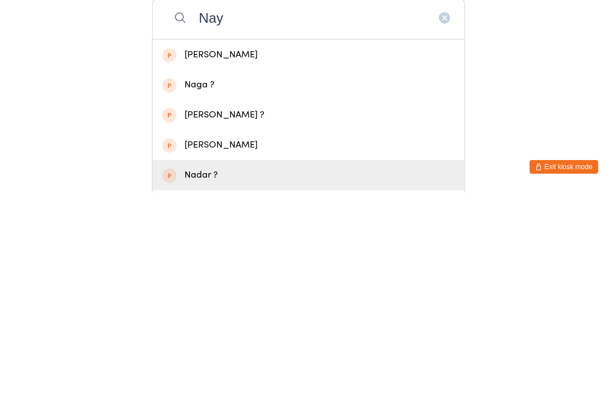
type input "Nay"
click at [305, 387] on div "Nadar ?" at bounding box center [306, 402] width 310 height 30
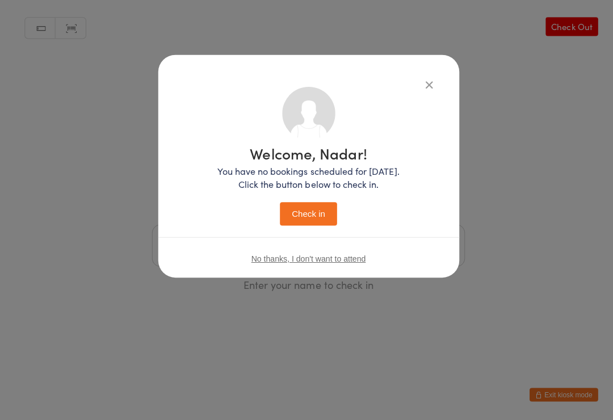
click at [422, 103] on div "Welcome, Nadar! You have no bookings scheduled for today. Click the button belo…" at bounding box center [307, 157] width 254 height 138
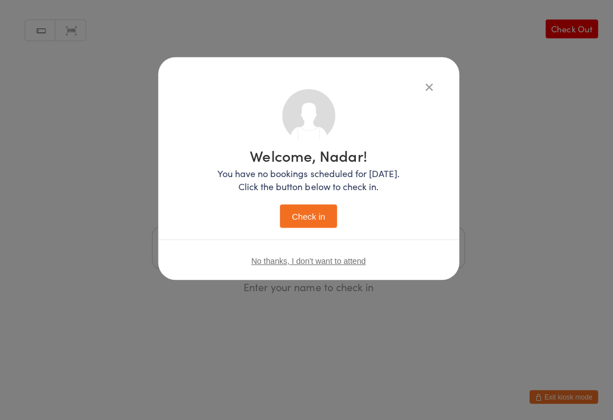
click at [423, 88] on icon "button" at bounding box center [426, 86] width 12 height 12
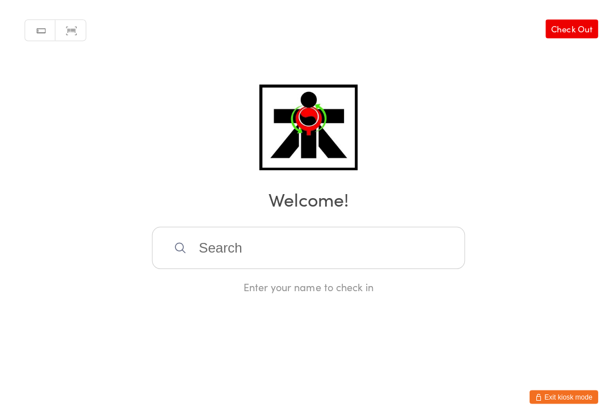
click at [265, 257] on input "search" at bounding box center [306, 246] width 311 height 42
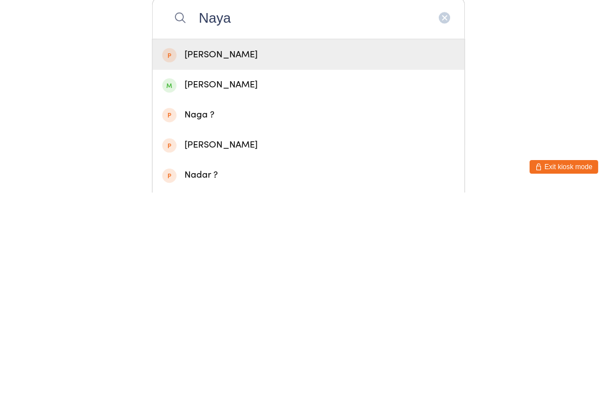
type input "Naya"
click at [240, 305] on div "Naya Chiziko" at bounding box center [306, 312] width 290 height 15
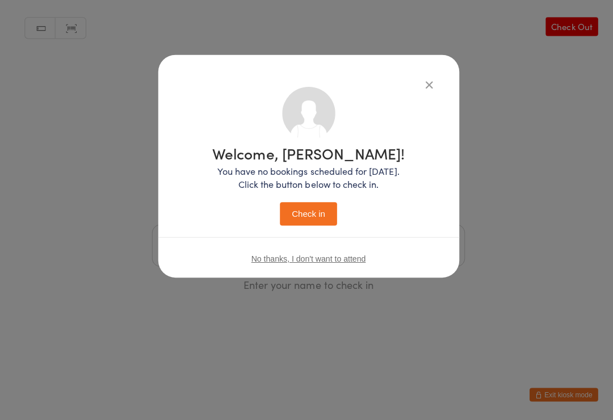
click at [319, 203] on button "Check in" at bounding box center [306, 214] width 57 height 23
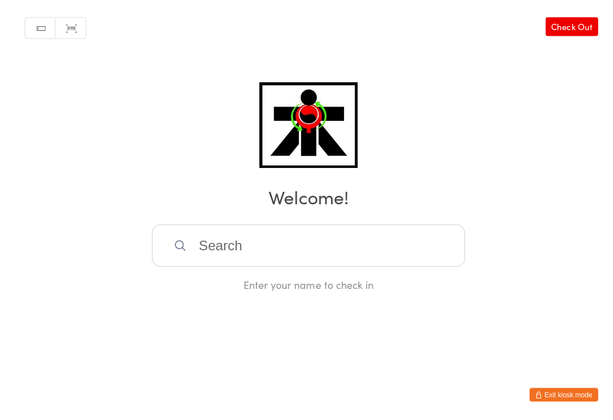
click at [361, 243] on input "search" at bounding box center [306, 246] width 311 height 42
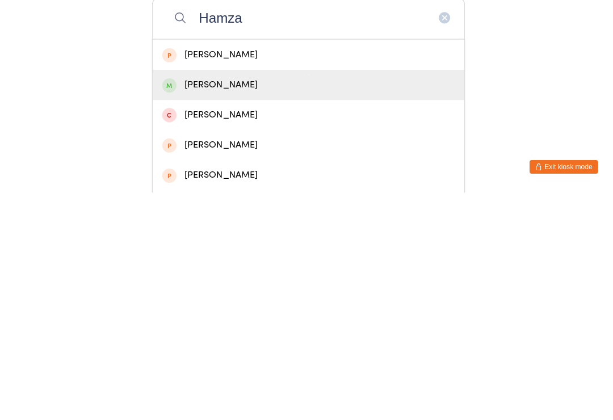
type input "Hamza"
click at [240, 305] on div "Hamza Kadic" at bounding box center [306, 312] width 290 height 15
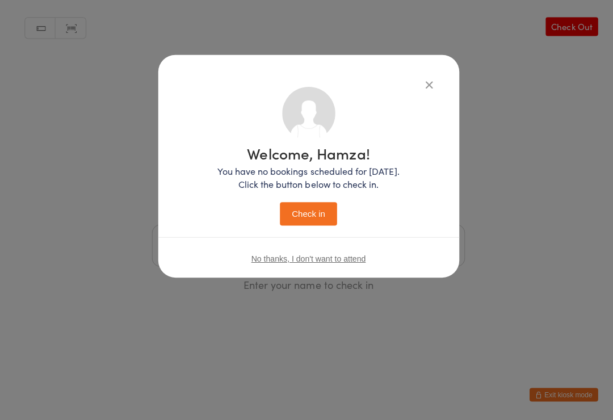
click at [315, 213] on button "Check in" at bounding box center [306, 214] width 57 height 23
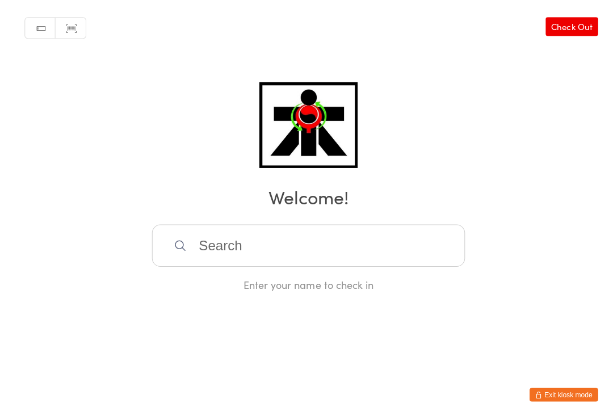
click at [376, 232] on input "search" at bounding box center [306, 246] width 311 height 42
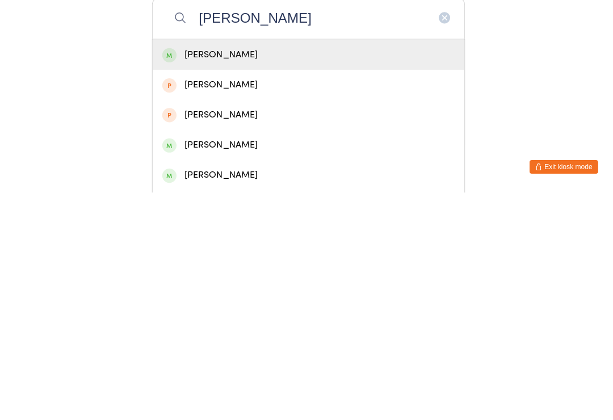
type input "Kieran quiroz"
click at [258, 275] on div "Kieran Quiroz" at bounding box center [306, 282] width 290 height 15
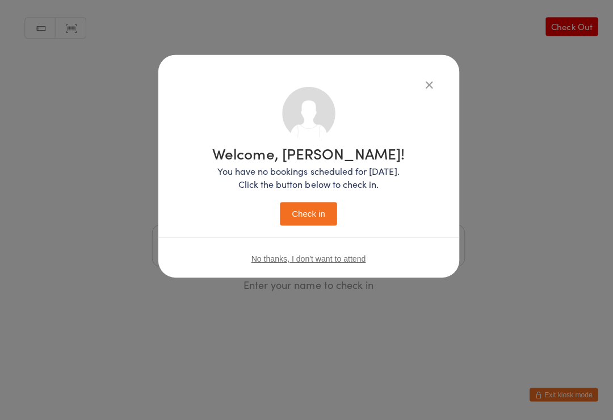
click at [316, 241] on div "No thanks, I don't want to attend" at bounding box center [306, 259] width 299 height 43
click at [315, 217] on button "Check in" at bounding box center [306, 214] width 57 height 23
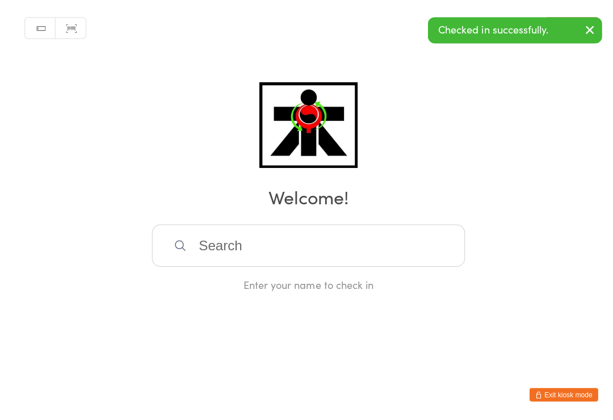
click at [365, 251] on input "search" at bounding box center [306, 246] width 311 height 42
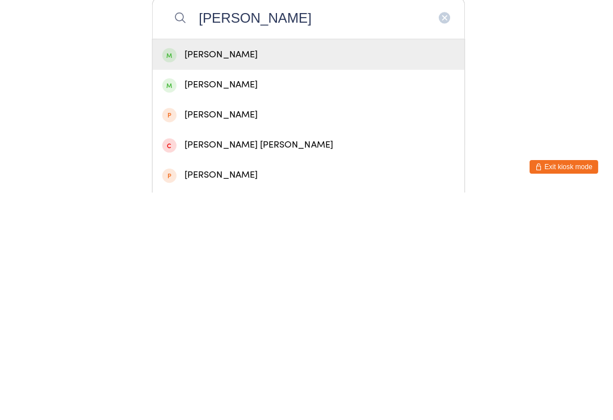
type input "Colleen quiroz"
click at [186, 275] on div "Colleen Quiroz" at bounding box center [306, 282] width 290 height 15
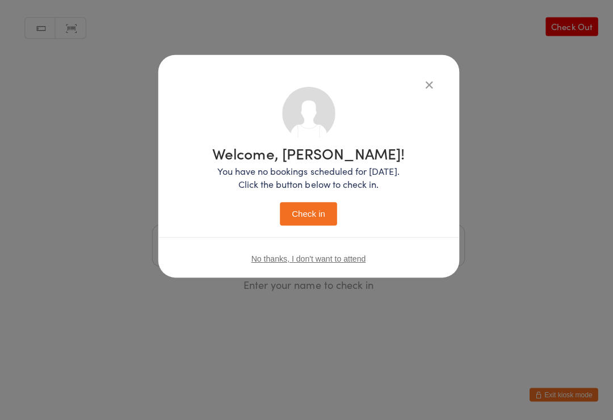
click at [312, 213] on button "Check in" at bounding box center [306, 214] width 57 height 23
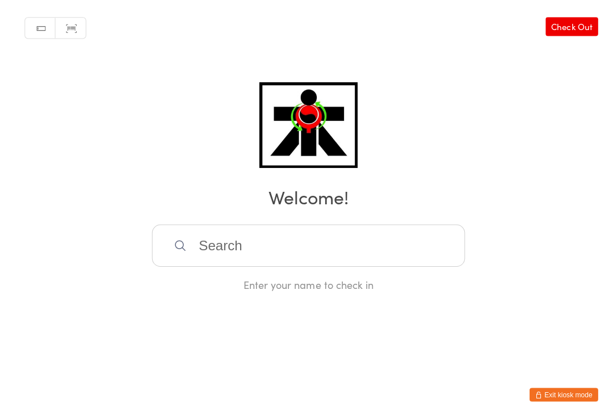
click at [398, 260] on input "search" at bounding box center [306, 246] width 311 height 42
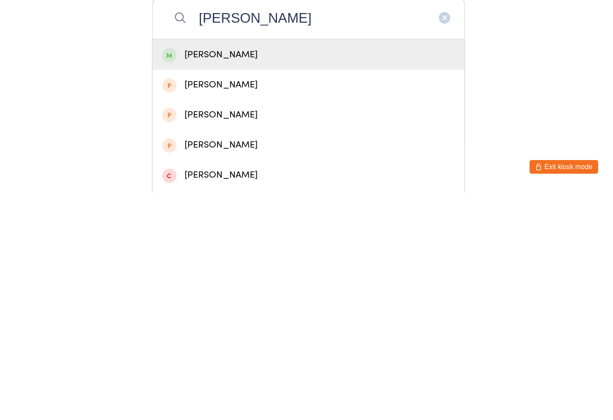
type input "Luca"
click at [227, 275] on div "Luca Le" at bounding box center [306, 282] width 290 height 15
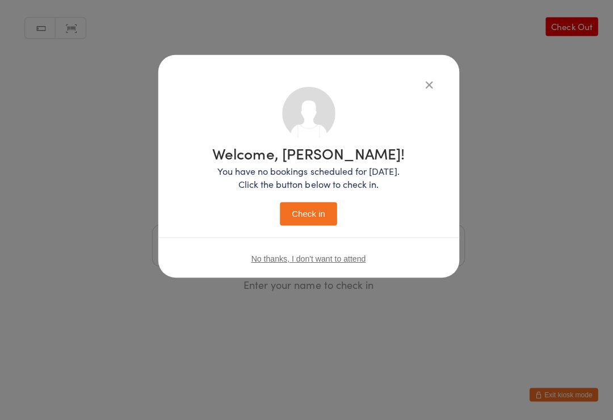
click at [314, 222] on button "Check in" at bounding box center [306, 214] width 57 height 23
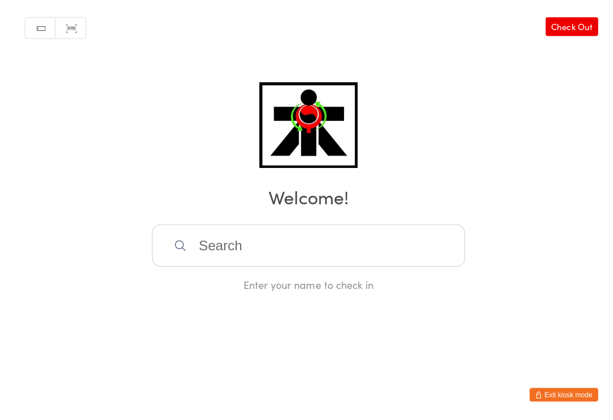
click at [414, 264] on input "search" at bounding box center [306, 246] width 311 height 42
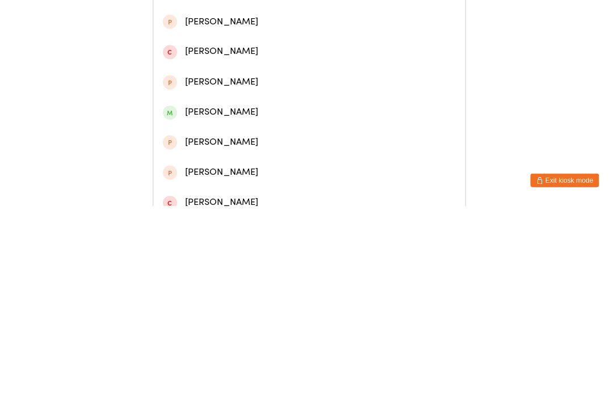
scroll to position [107, 0]
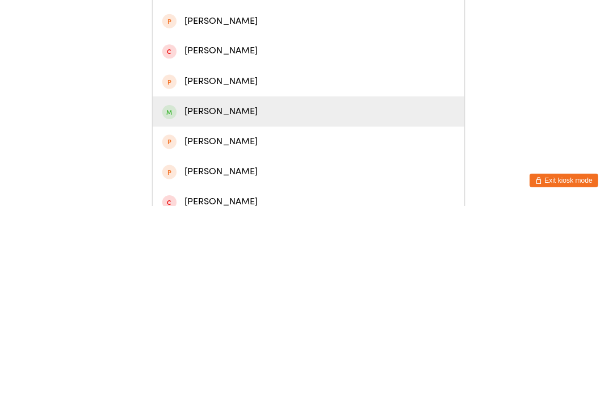
type input "Henry"
click at [272, 318] on div "Henry Jones" at bounding box center [306, 325] width 290 height 15
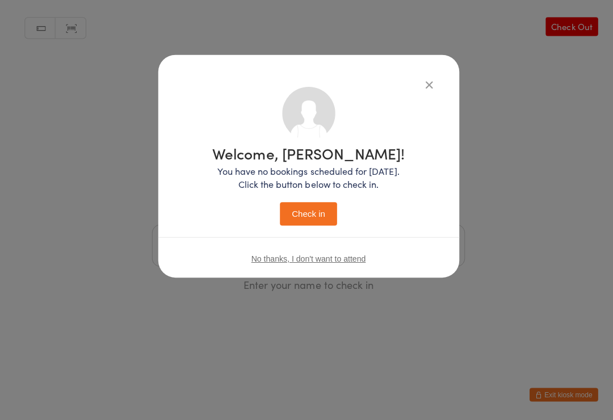
click at [321, 208] on button "Check in" at bounding box center [306, 214] width 57 height 23
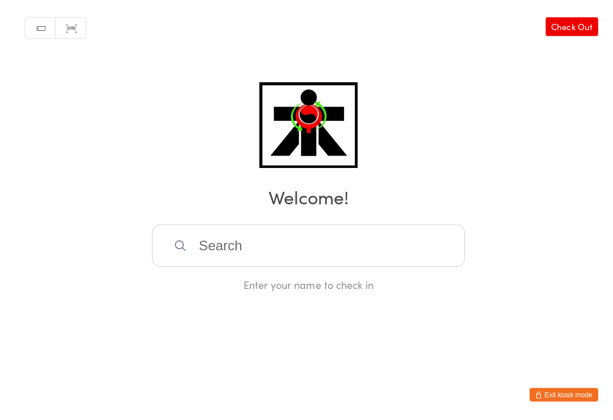
click at [405, 250] on input "search" at bounding box center [306, 246] width 311 height 42
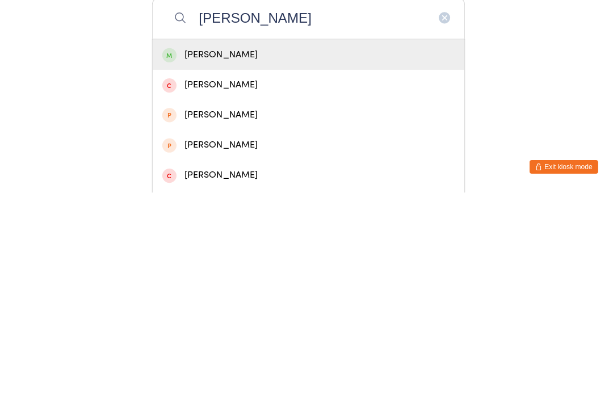
type input "Riley kilk"
click at [251, 268] on div "Riley Kilkenny" at bounding box center [306, 283] width 310 height 30
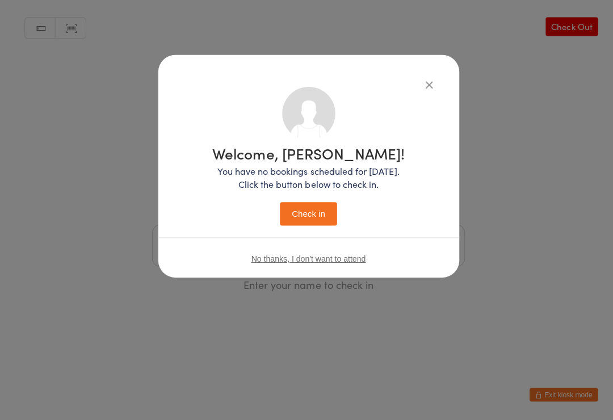
click at [428, 84] on icon "button" at bounding box center [426, 86] width 12 height 12
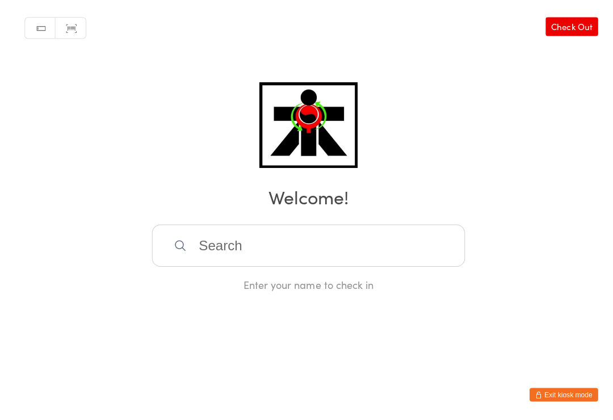
click at [317, 243] on input "search" at bounding box center [306, 246] width 311 height 42
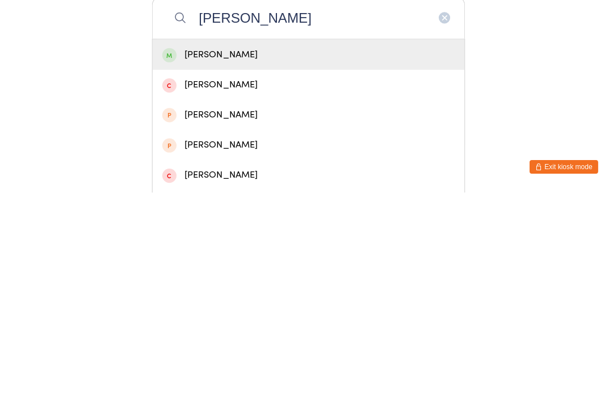
type input "Riley kilk"
click at [250, 275] on div "Riley Kilkenny" at bounding box center [306, 282] width 290 height 15
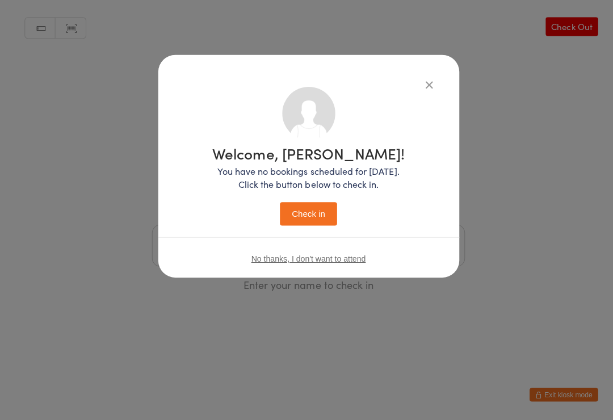
click at [313, 215] on button "Check in" at bounding box center [306, 214] width 57 height 23
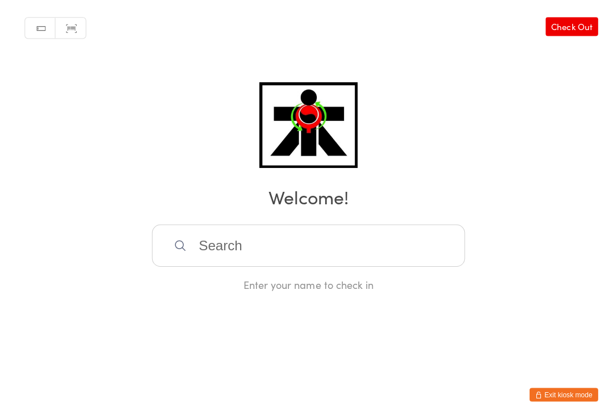
click at [188, 243] on input "search" at bounding box center [306, 246] width 311 height 42
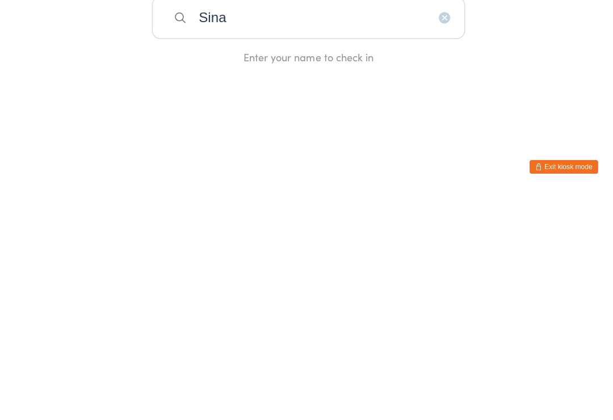
type input "Sina"
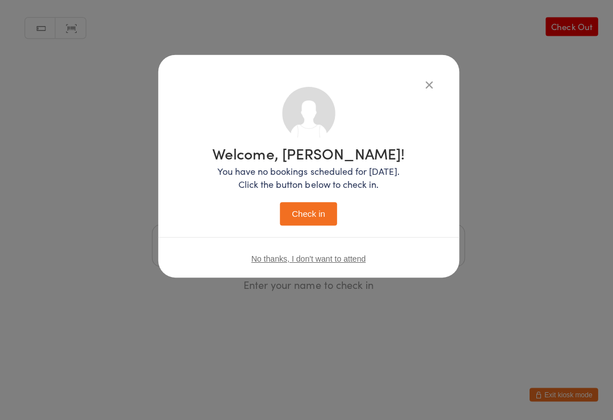
click at [314, 224] on button "Check in" at bounding box center [306, 214] width 57 height 23
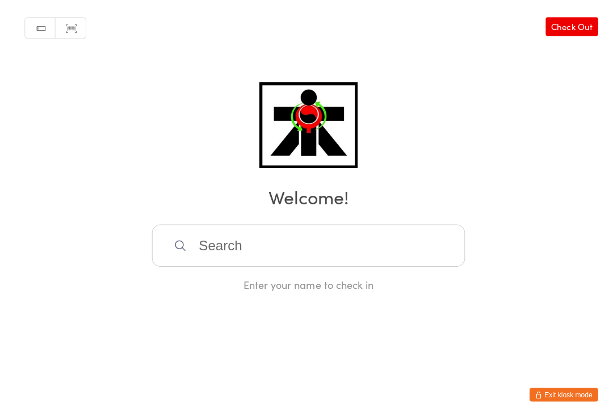
click at [410, 267] on input "search" at bounding box center [306, 246] width 311 height 42
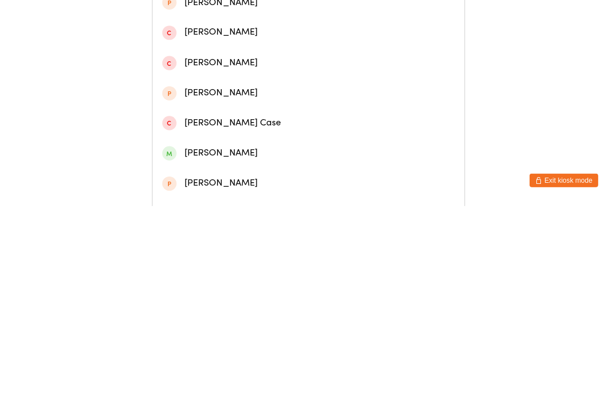
scroll to position [127, 0]
type input "Mason"
click at [208, 357] on div "Mason Duda" at bounding box center [306, 364] width 290 height 15
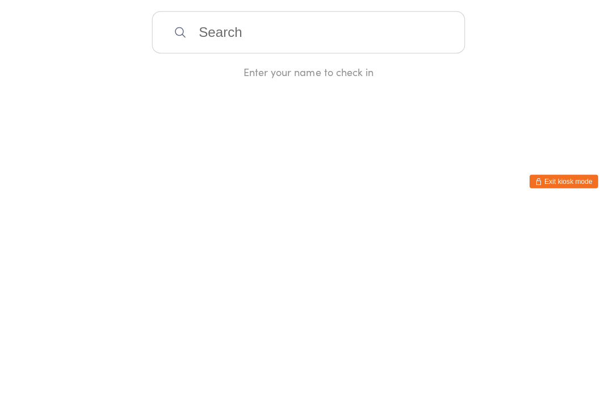
scroll to position [0, 0]
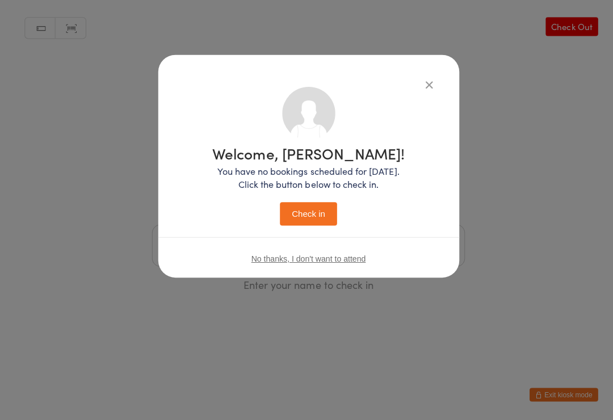
click at [310, 211] on button "Check in" at bounding box center [306, 214] width 57 height 23
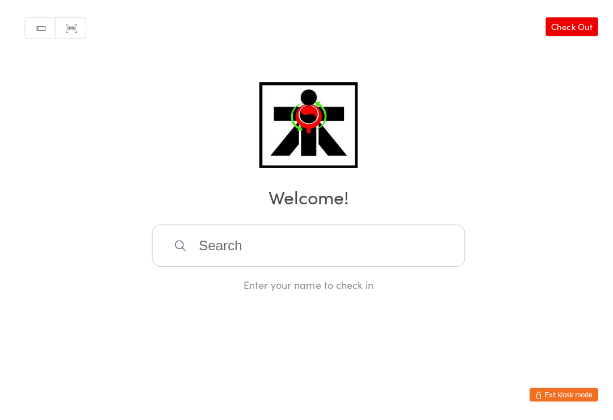
click at [201, 235] on input "search" at bounding box center [306, 246] width 311 height 42
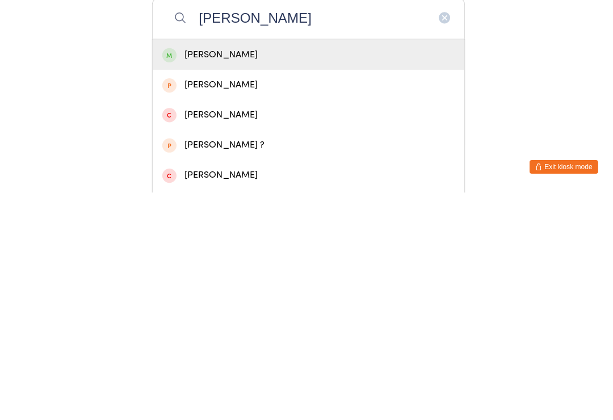
type input "Eliana"
click at [255, 275] on div "Eliana Cvetkov" at bounding box center [306, 282] width 290 height 15
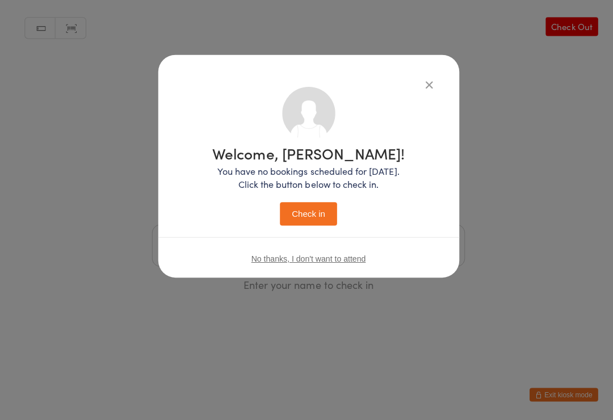
click at [306, 213] on button "Check in" at bounding box center [306, 214] width 57 height 23
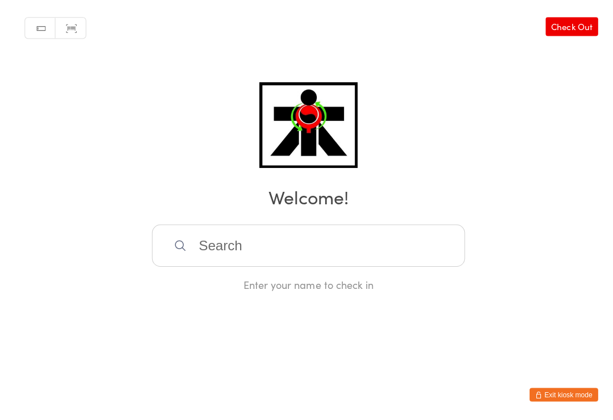
click at [238, 265] on input "search" at bounding box center [306, 246] width 311 height 42
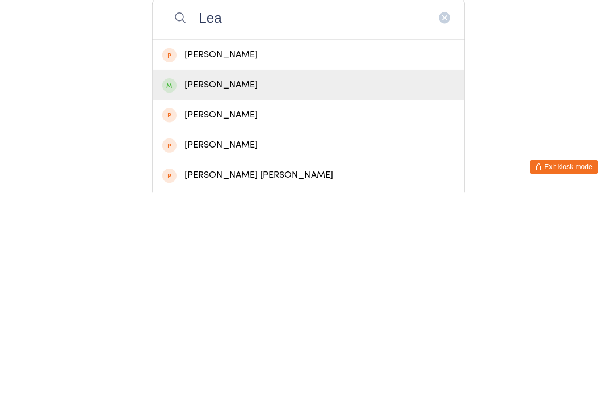
type input "Lea"
click at [203, 305] on div "Lea Mijajlovic" at bounding box center [306, 312] width 290 height 15
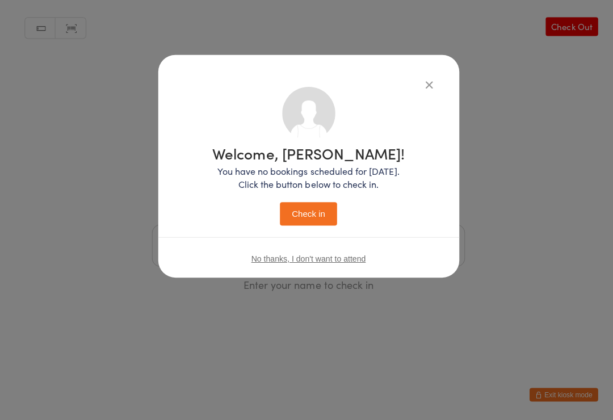
click at [297, 232] on div "Welcome, Lea! You have no bookings scheduled for today. Click the button below …" at bounding box center [307, 184] width 254 height 192
click at [301, 203] on button "Check in" at bounding box center [306, 214] width 57 height 23
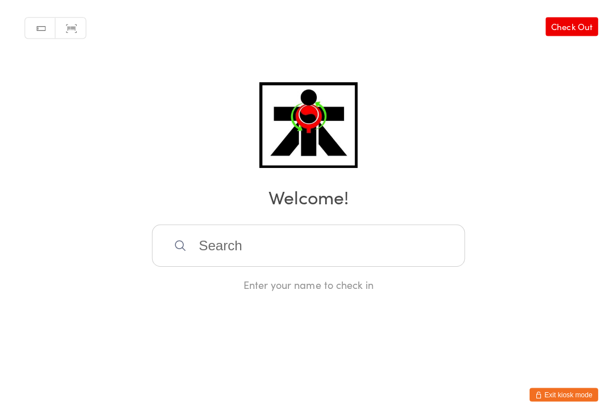
click at [269, 234] on input "search" at bounding box center [306, 246] width 311 height 42
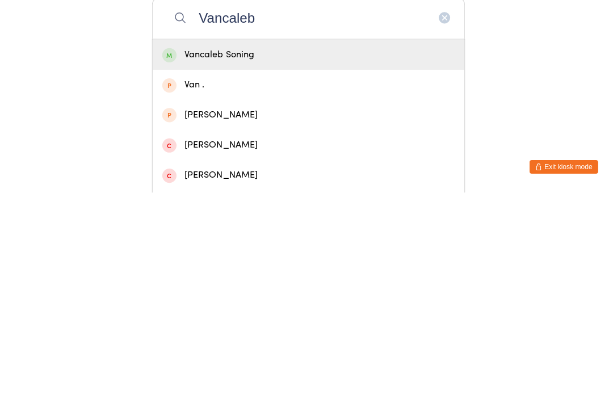
type input "Vancaleb"
click at [267, 275] on div "Vancaleb Soning" at bounding box center [306, 282] width 290 height 15
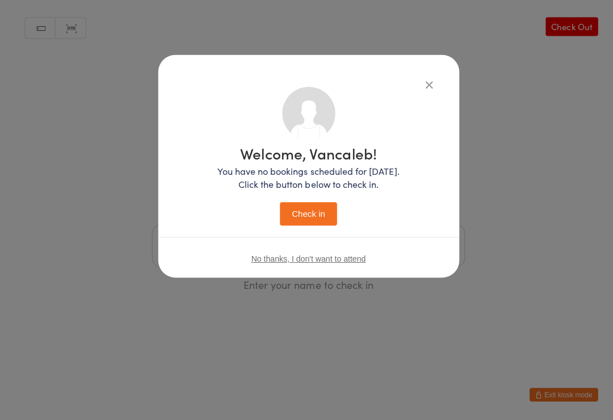
click at [309, 208] on button "Check in" at bounding box center [306, 214] width 57 height 23
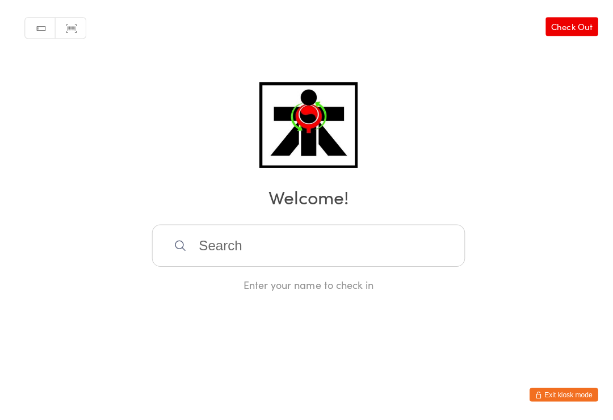
click at [212, 251] on input "search" at bounding box center [306, 246] width 311 height 42
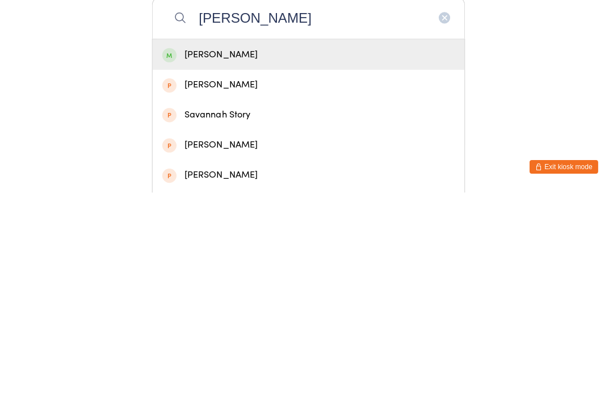
type input "Savannah drieberg"
click at [259, 275] on div "Savannah Drieberg-Cooper" at bounding box center [306, 282] width 290 height 15
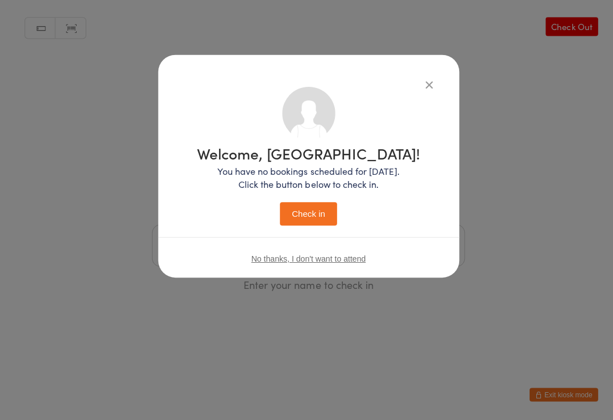
click at [315, 218] on button "Check in" at bounding box center [306, 214] width 57 height 23
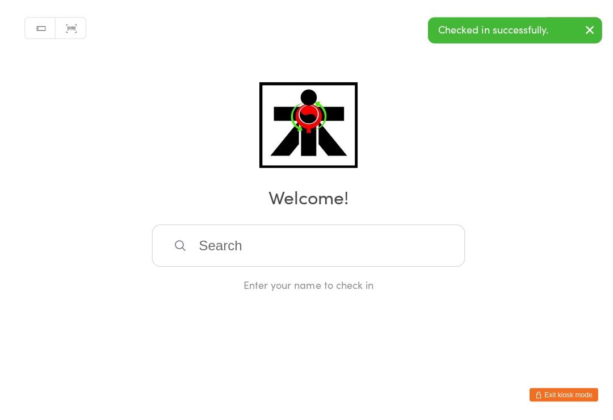
click at [394, 237] on input "search" at bounding box center [306, 246] width 311 height 42
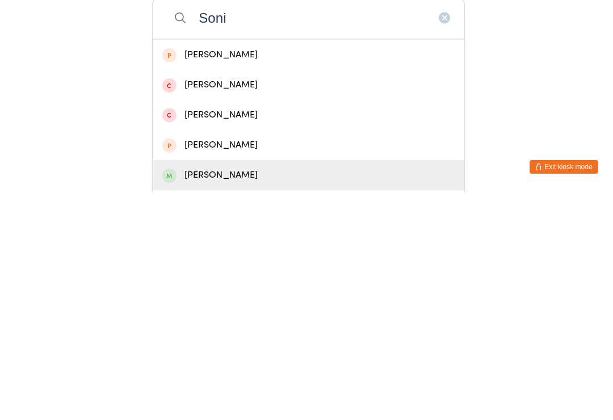
type input "Soni"
click at [243, 395] on div "Joshua Soning" at bounding box center [306, 402] width 290 height 15
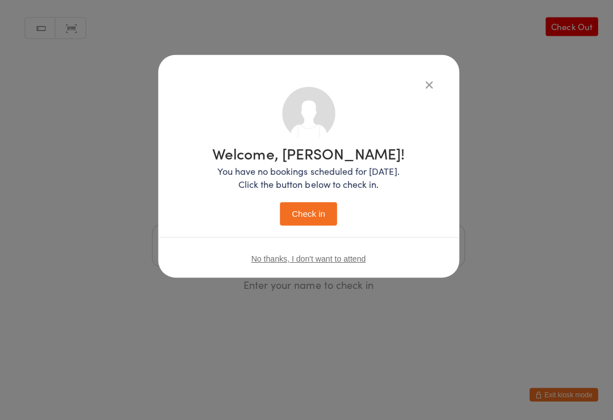
click at [326, 197] on div "Welcome, Joshua! You have no bookings scheduled for today. Click the button bel…" at bounding box center [306, 186] width 191 height 79
click at [324, 204] on button "Check in" at bounding box center [306, 214] width 57 height 23
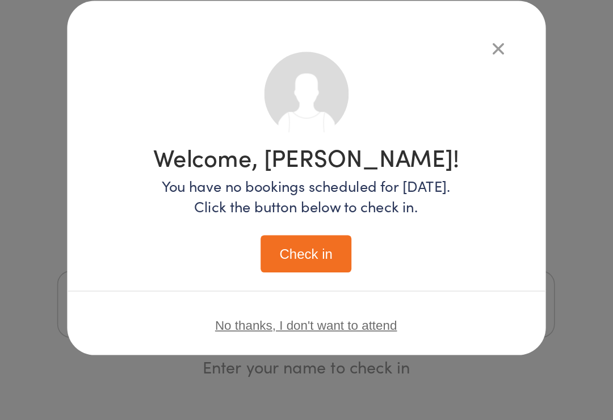
click at [195, 185] on h2 "Welcome!" at bounding box center [306, 198] width 590 height 26
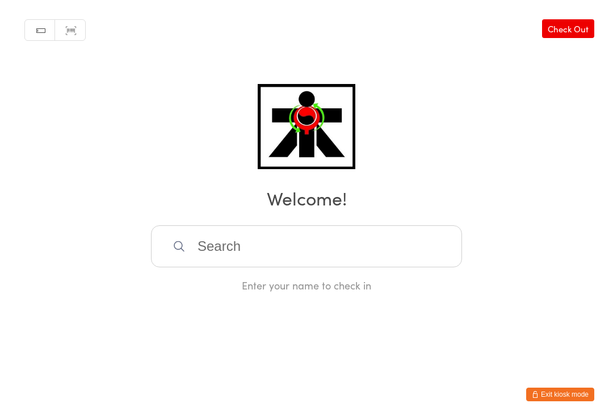
click at [208, 239] on input "search" at bounding box center [306, 246] width 311 height 42
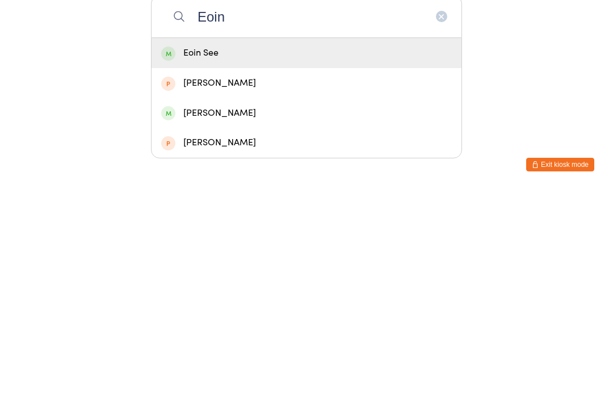
type input "Eoin"
click at [195, 275] on div "Eoin See" at bounding box center [306, 282] width 290 height 15
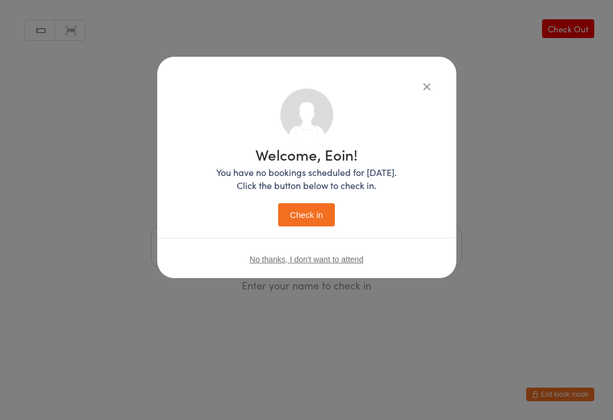
click at [294, 208] on button "Check in" at bounding box center [306, 214] width 57 height 23
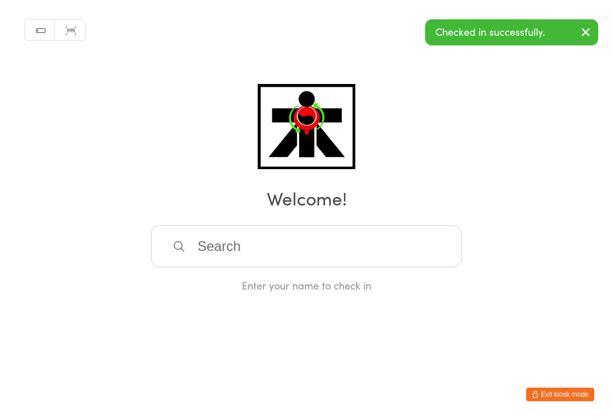
click at [216, 246] on input "search" at bounding box center [306, 246] width 311 height 42
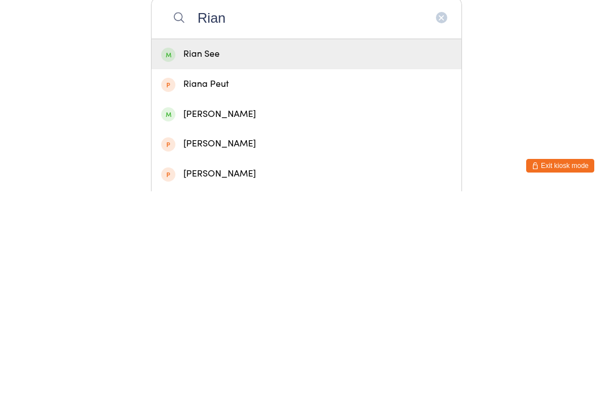
type input "Rian"
click at [192, 275] on div "Rian See" at bounding box center [306, 282] width 290 height 15
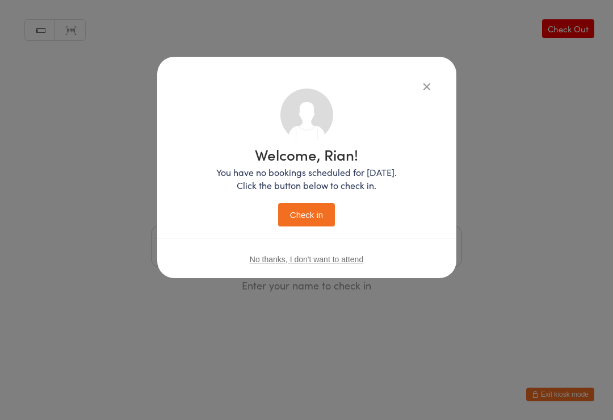
click at [292, 207] on button "Check in" at bounding box center [306, 214] width 57 height 23
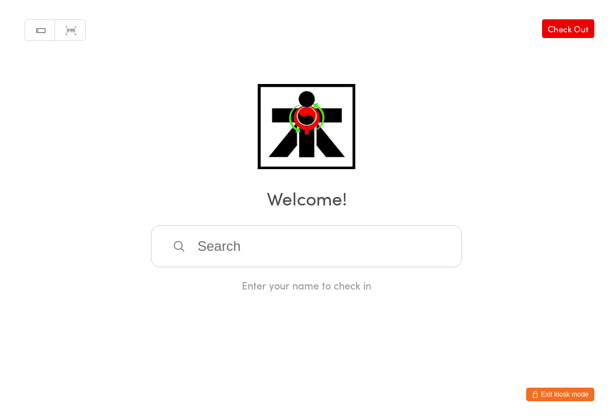
click at [201, 251] on input "search" at bounding box center [306, 246] width 311 height 42
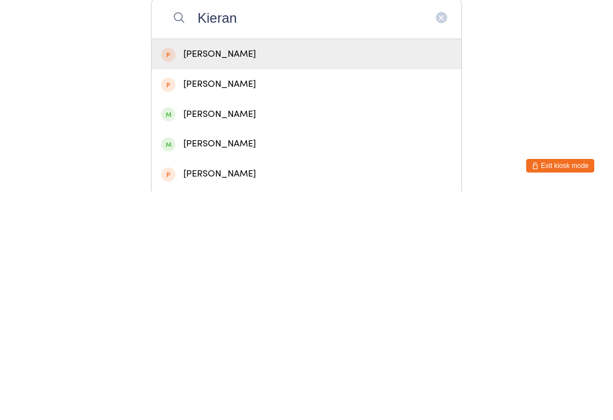
type input "Kieran"
click at [197, 365] on div "Kieran Crawford" at bounding box center [306, 372] width 290 height 15
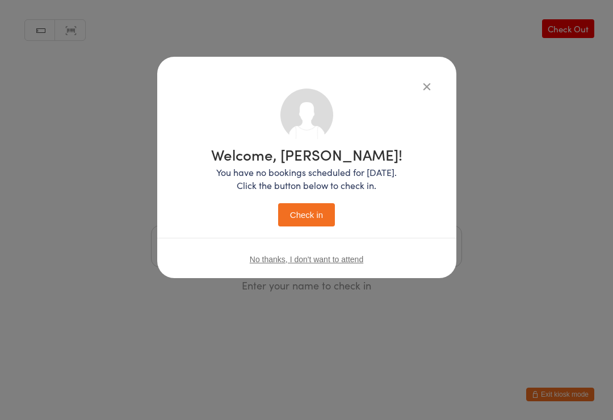
click at [297, 212] on button "Check in" at bounding box center [306, 214] width 57 height 23
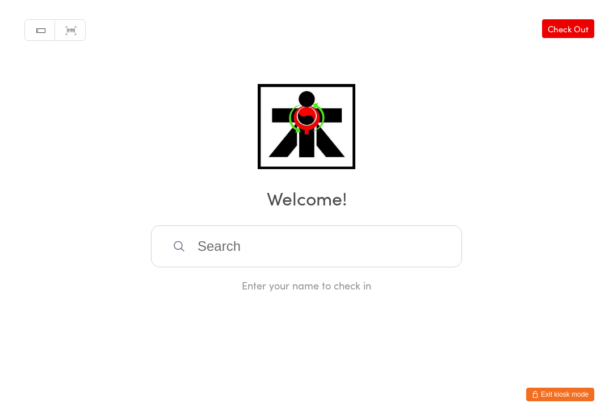
click at [227, 248] on input "search" at bounding box center [306, 246] width 311 height 42
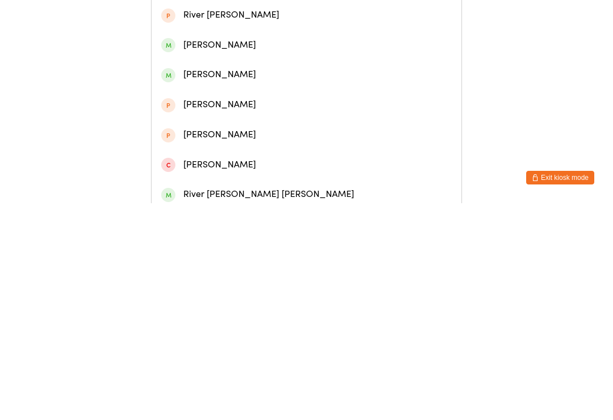
scroll to position [116, 0]
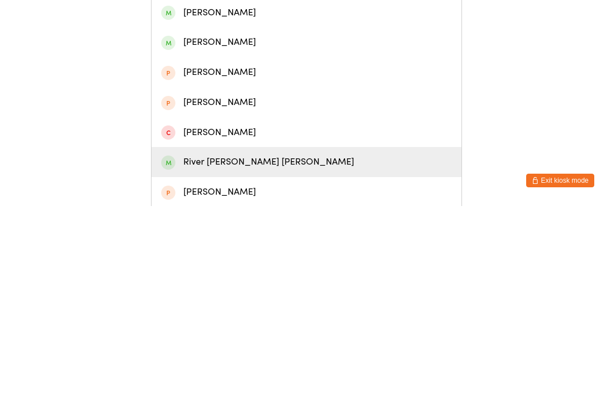
type input "River"
click at [226, 368] on div "River Barros Collins" at bounding box center [306, 375] width 290 height 15
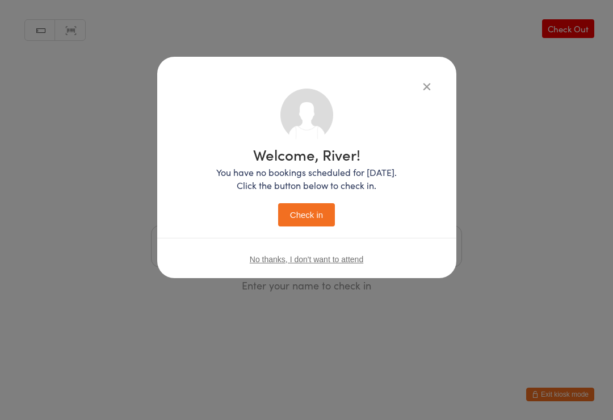
click at [292, 222] on button "Check in" at bounding box center [306, 214] width 57 height 23
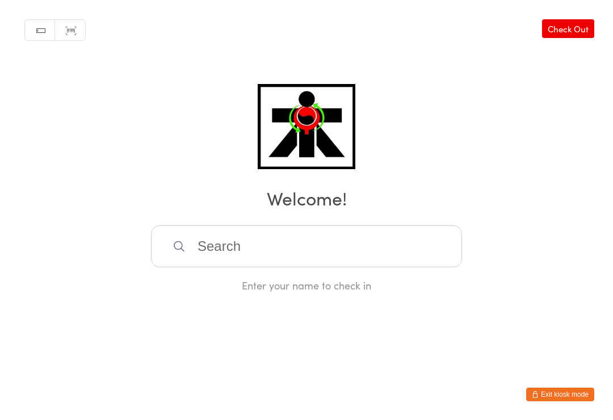
click at [1, 387] on html "You have now entered Kiosk Mode. Members will be able to check themselves in us…" at bounding box center [306, 210] width 613 height 420
click at [428, 257] on input "search" at bounding box center [306, 246] width 311 height 42
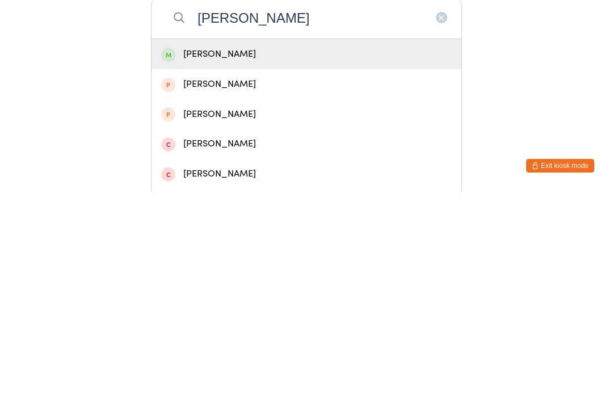
type input "Ali alizada"
click at [250, 275] on div "Ali Alizada" at bounding box center [306, 282] width 290 height 15
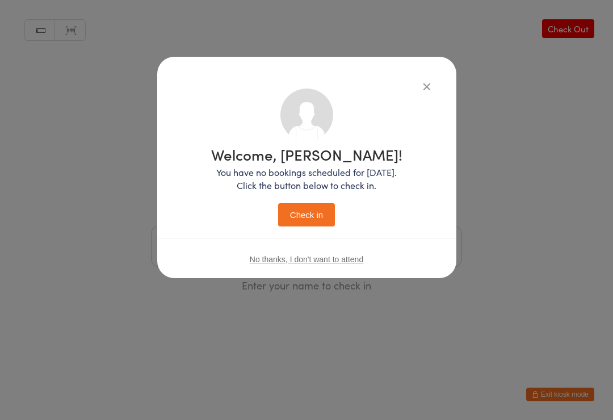
click at [311, 220] on button "Check in" at bounding box center [306, 214] width 57 height 23
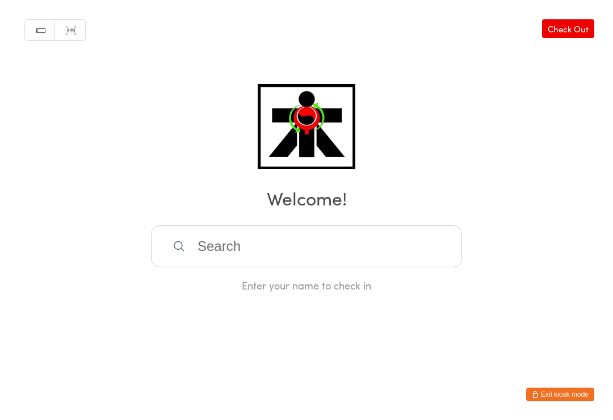
click at [341, 248] on input "search" at bounding box center [306, 246] width 311 height 42
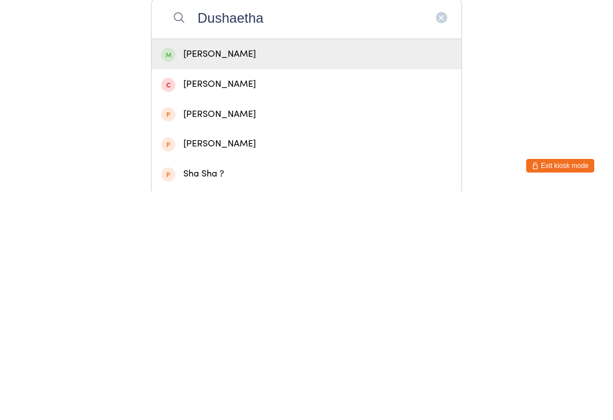
type input "Dushaetha"
click at [302, 275] on div "Dushaetha Kalaiselvan" at bounding box center [306, 282] width 290 height 15
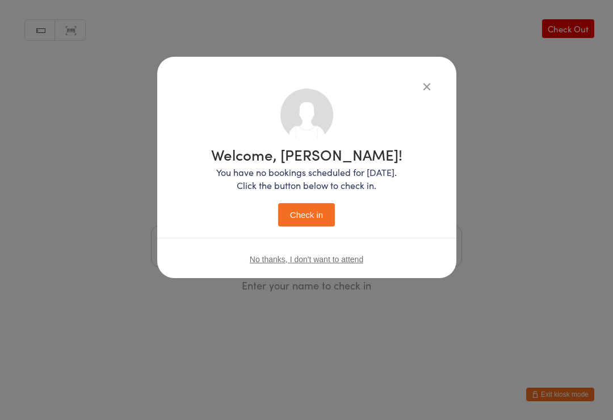
click at [293, 216] on button "Check in" at bounding box center [306, 214] width 57 height 23
